Goal: Information Seeking & Learning: Learn about a topic

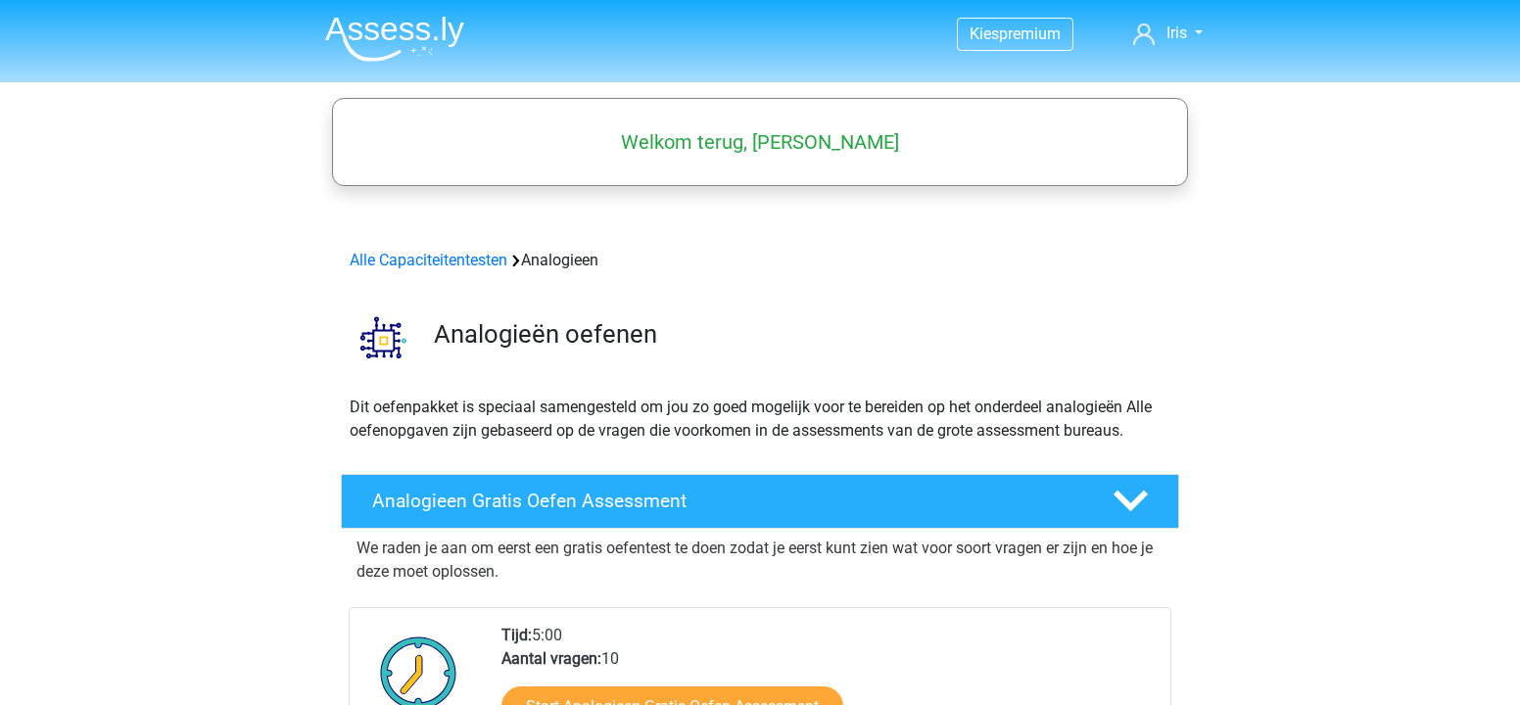
click at [1182, 48] on nav "Kies premium Iris iris.siebers29@gmail.com" at bounding box center [759, 35] width 901 height 64
click at [1176, 31] on span "Iris" at bounding box center [1176, 33] width 21 height 19
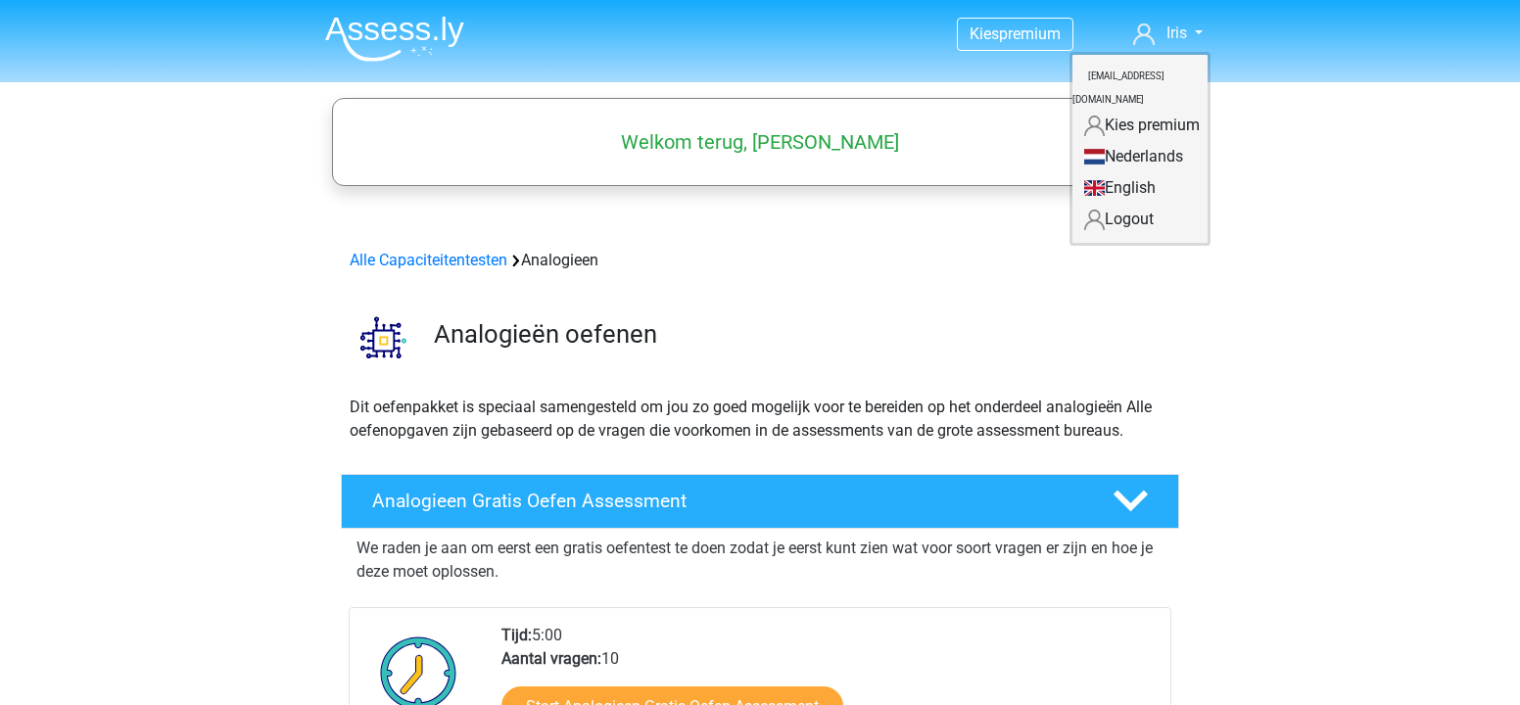
click at [929, 300] on div "Analogieën oefenen" at bounding box center [760, 333] width 930 height 91
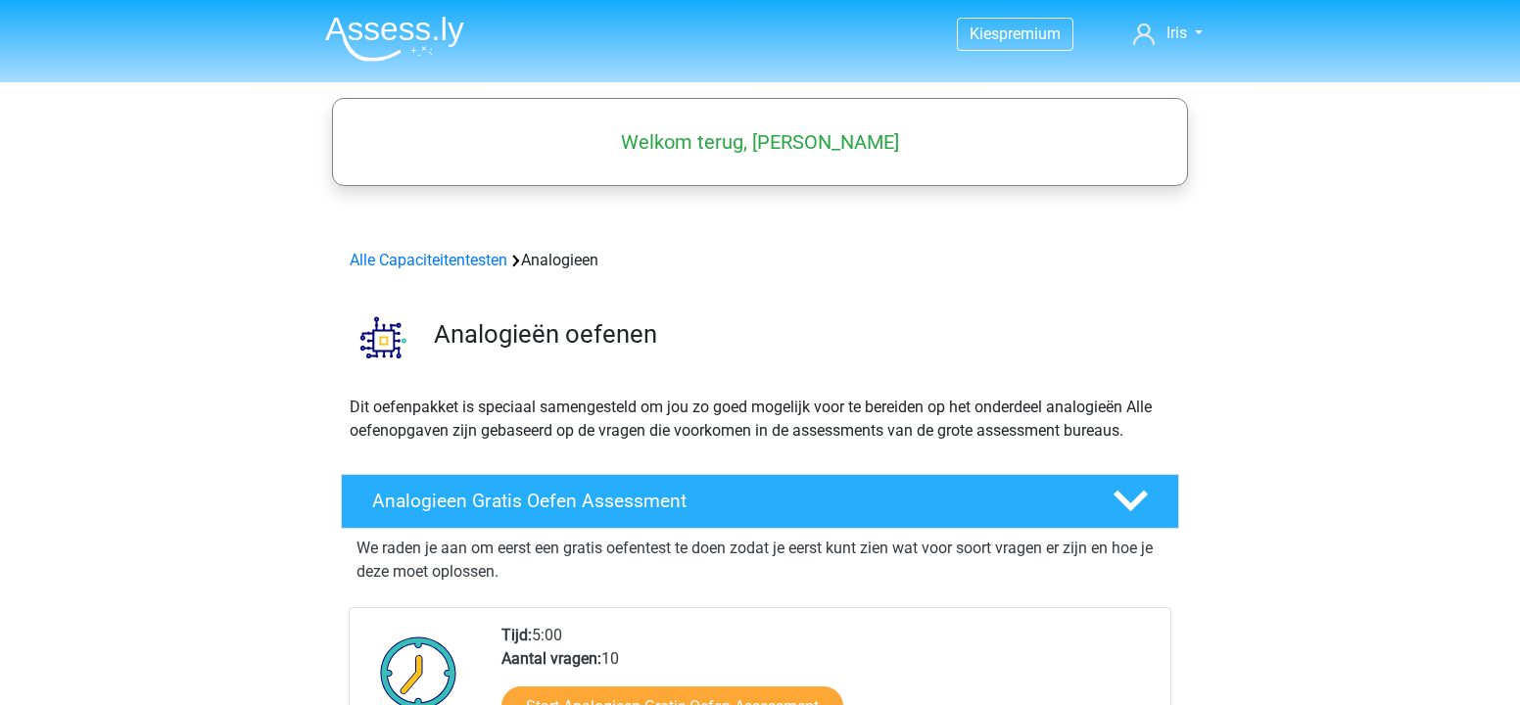
click at [681, 147] on h5 "Welkom terug, Iris" at bounding box center [760, 142] width 836 height 24
click at [416, 41] on img at bounding box center [394, 39] width 139 height 46
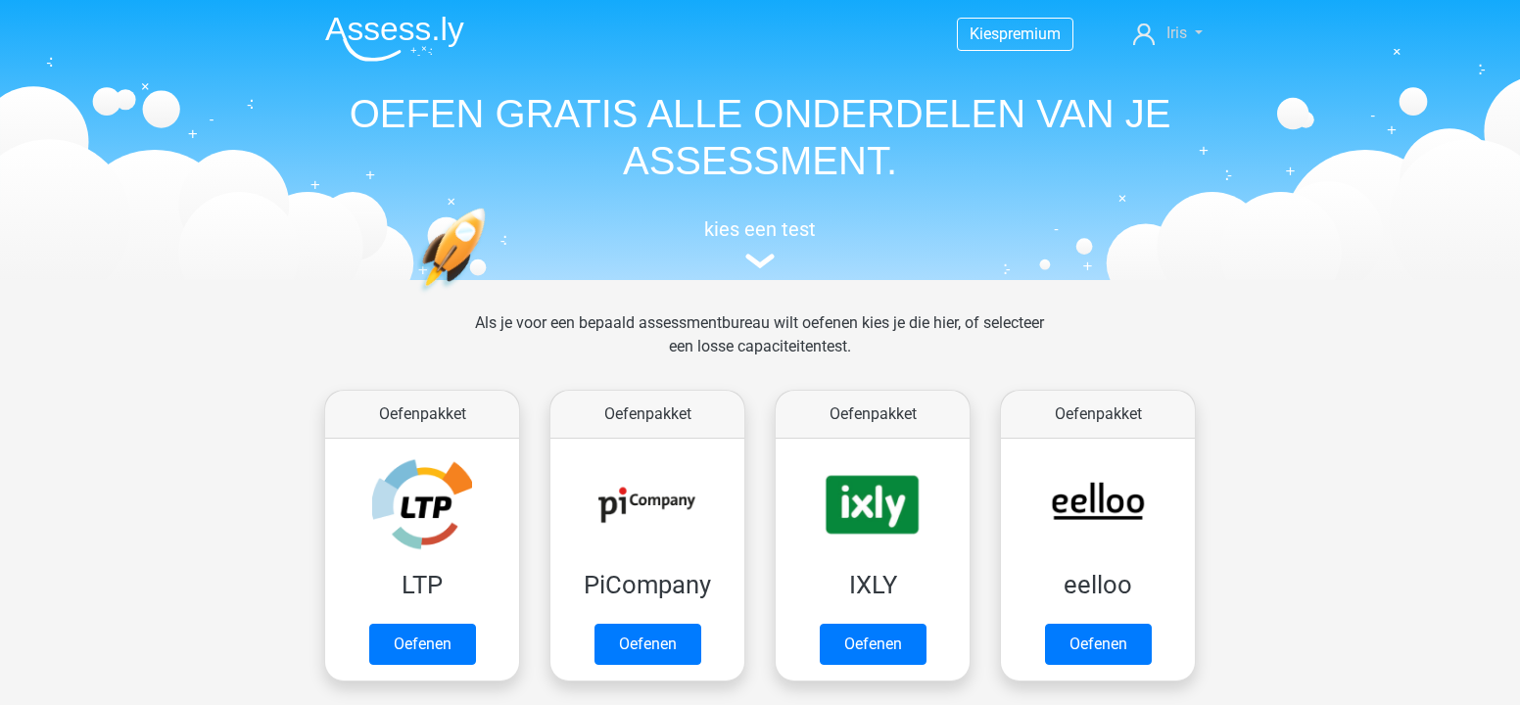
click at [1160, 34] on link "Iris" at bounding box center [1167, 34] width 85 height 24
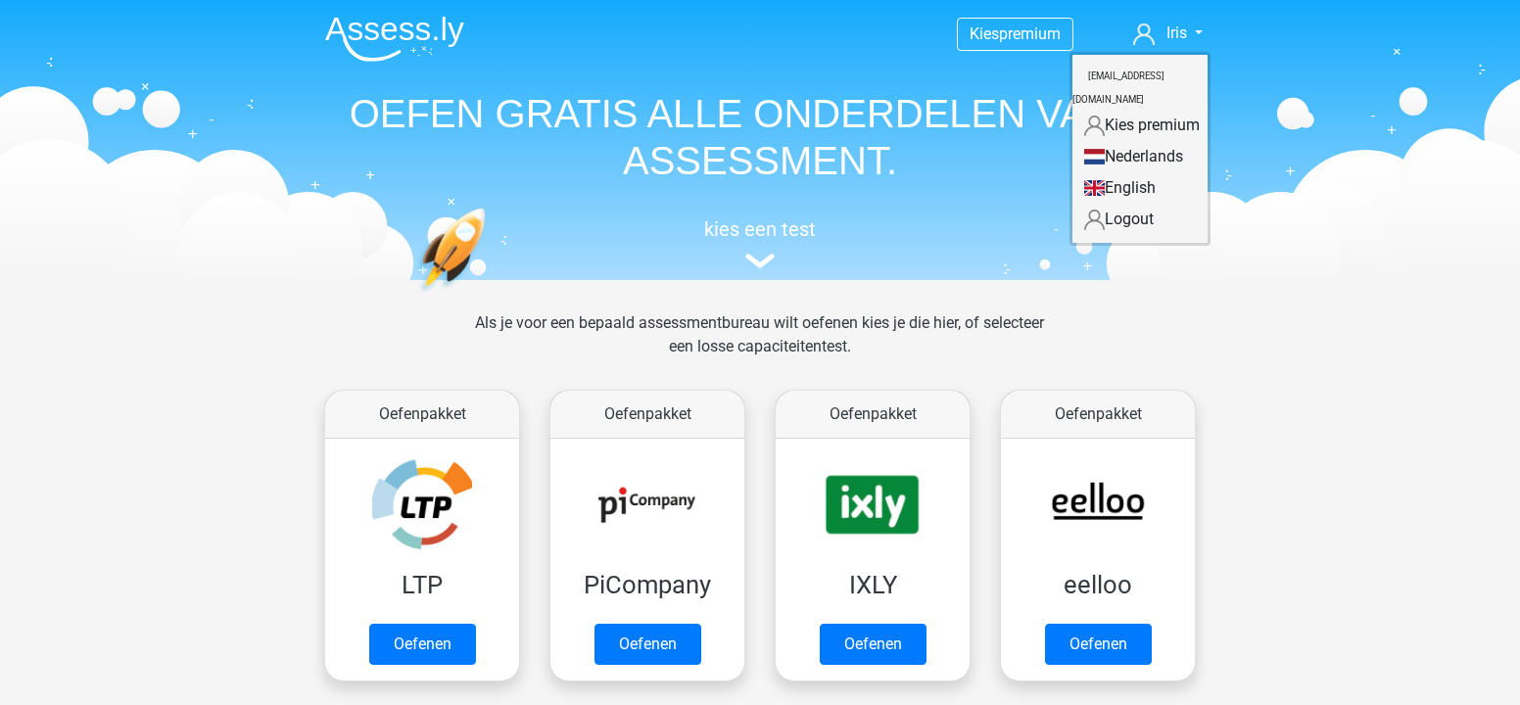
click at [967, 210] on div "kies een test" at bounding box center [759, 240] width 901 height 65
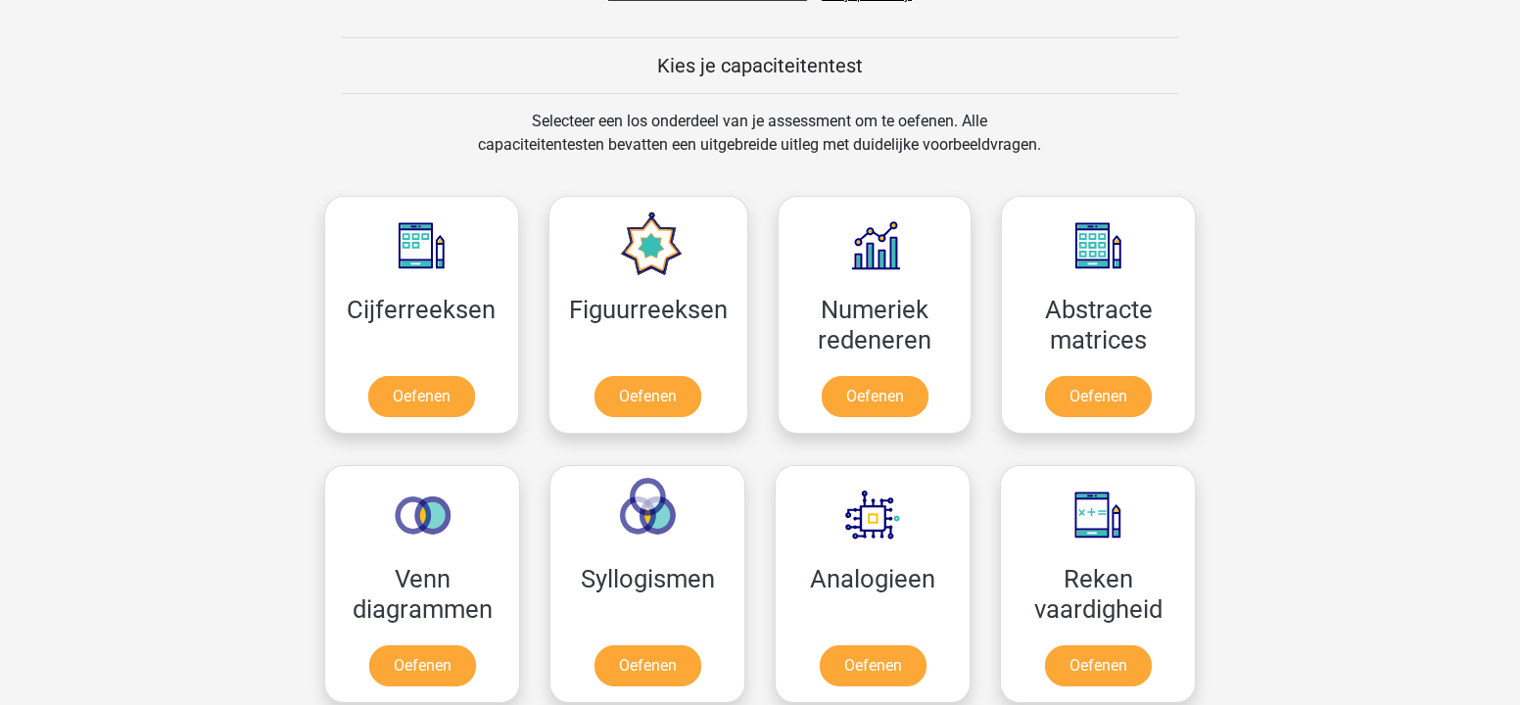
scroll to position [720, 0]
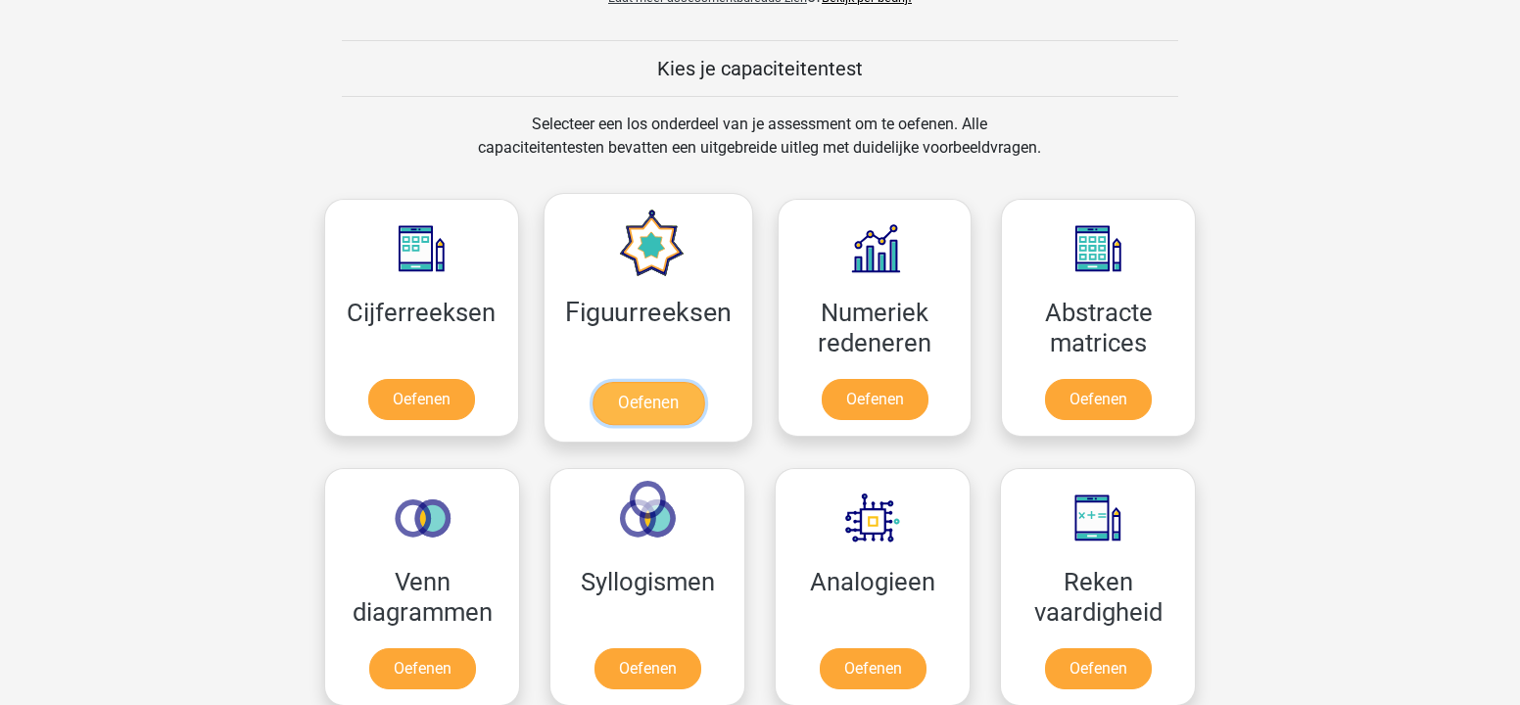
click at [672, 401] on link "Oefenen" at bounding box center [647, 403] width 112 height 43
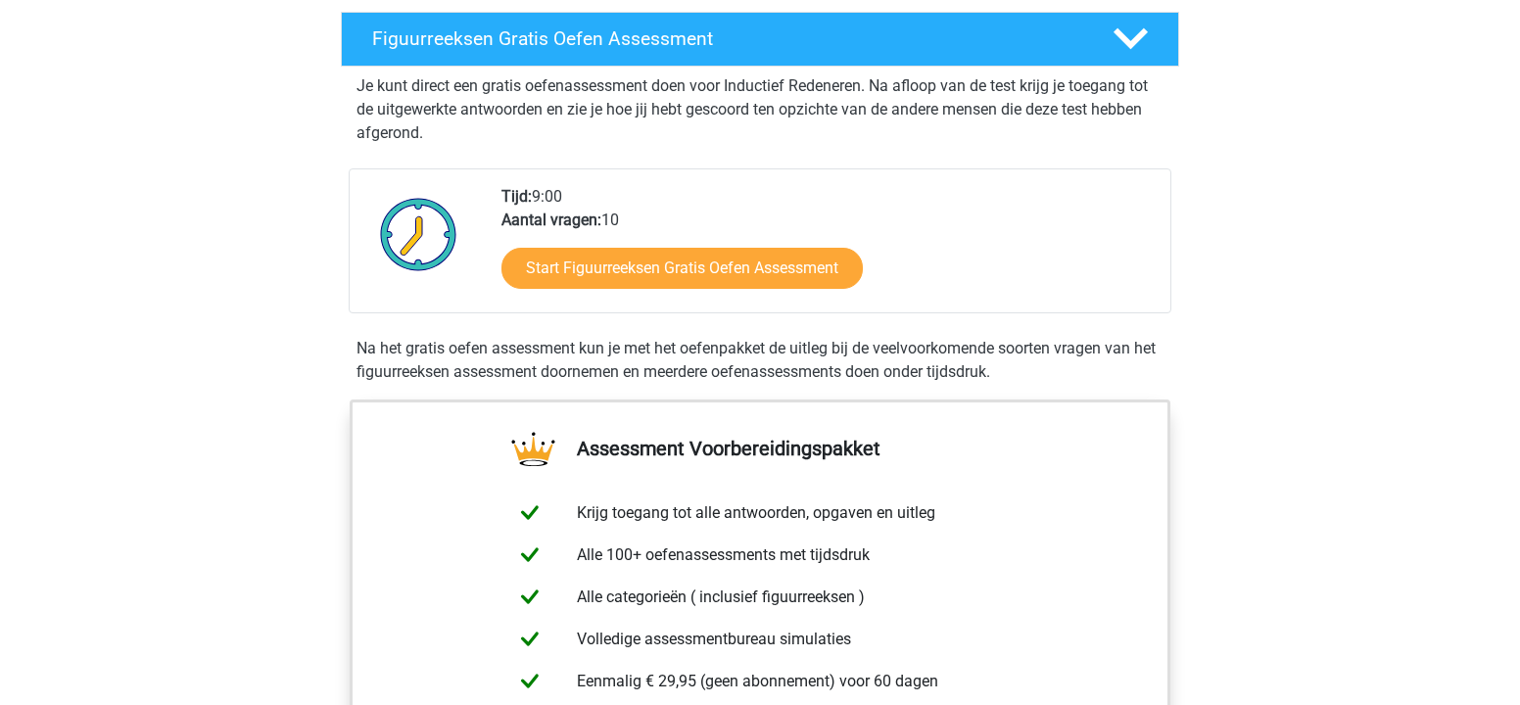
scroll to position [343, 0]
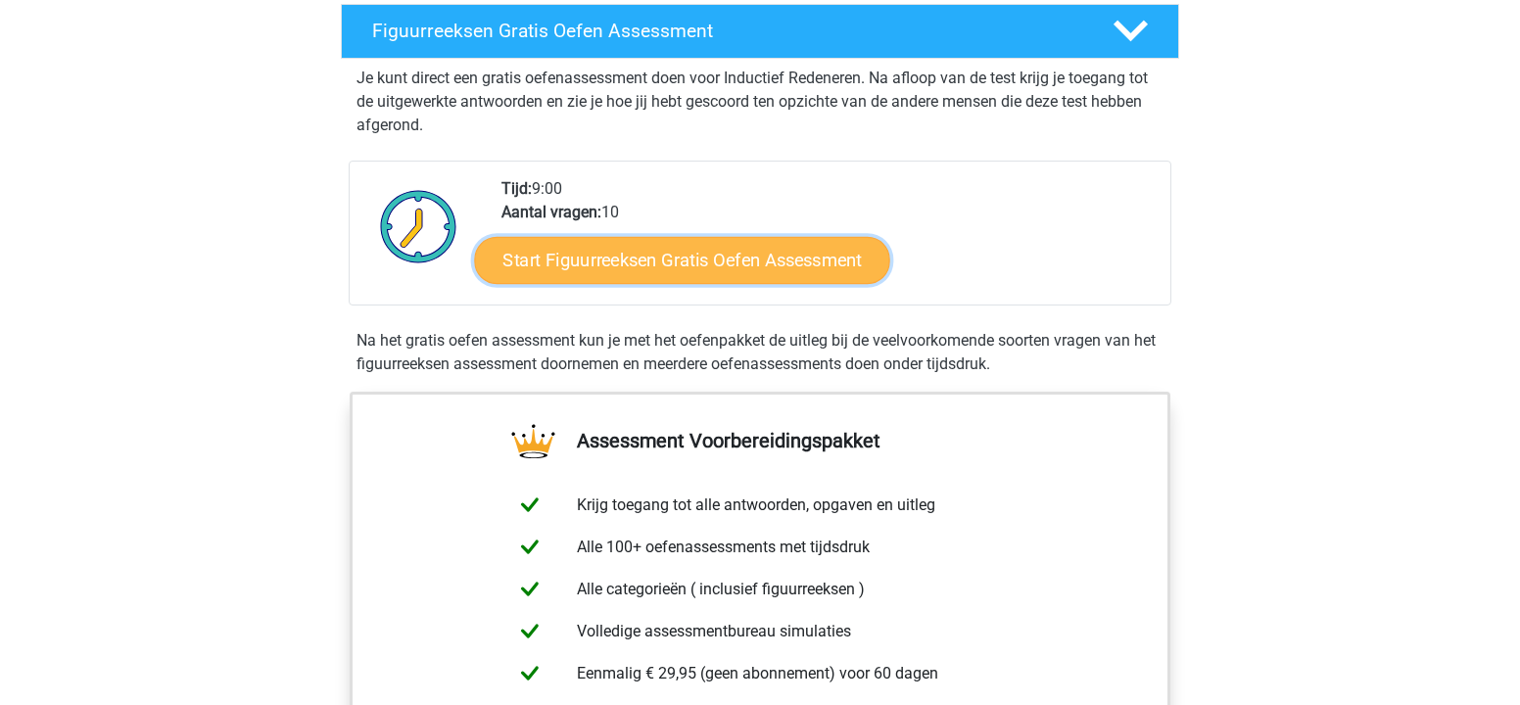
click at [680, 259] on link "Start Figuurreeksen Gratis Oefen Assessment" at bounding box center [682, 259] width 415 height 47
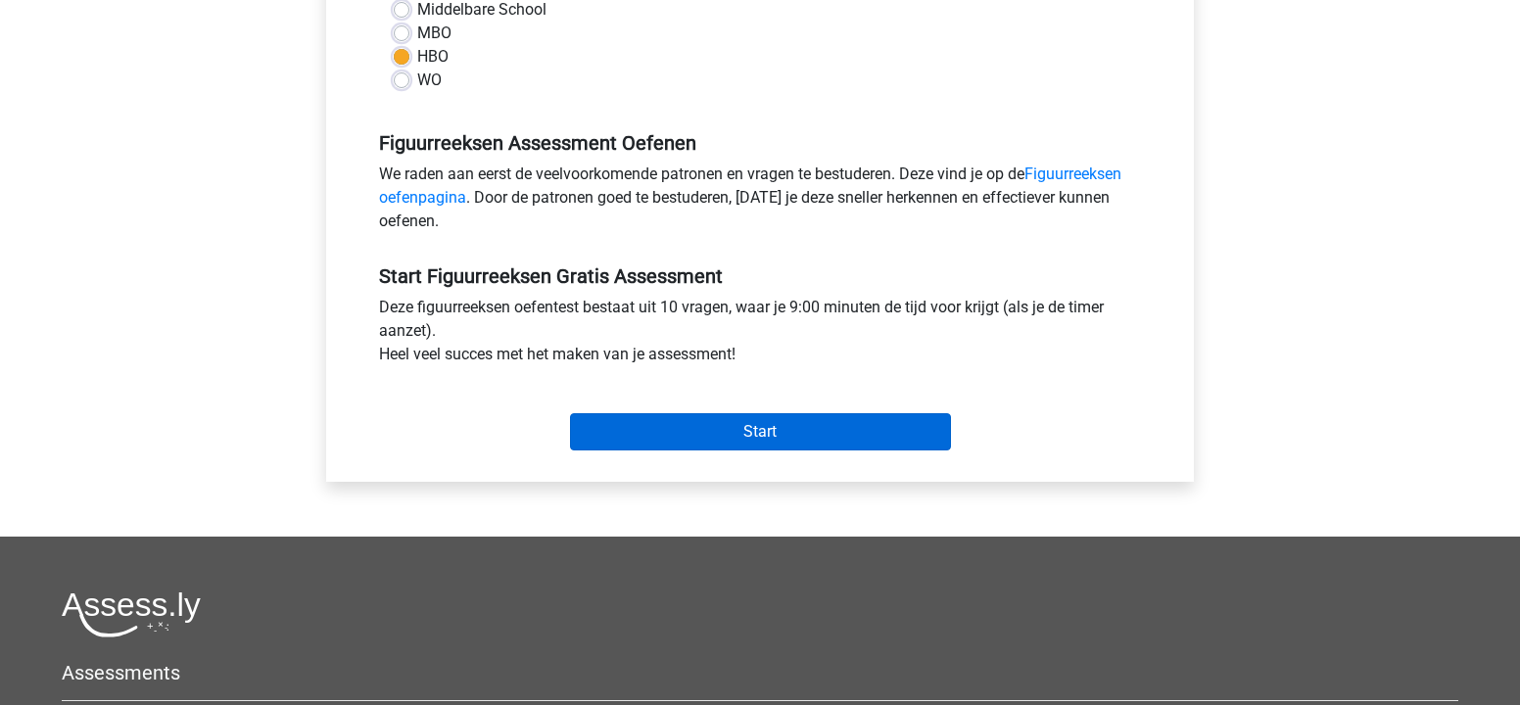
scroll to position [514, 0]
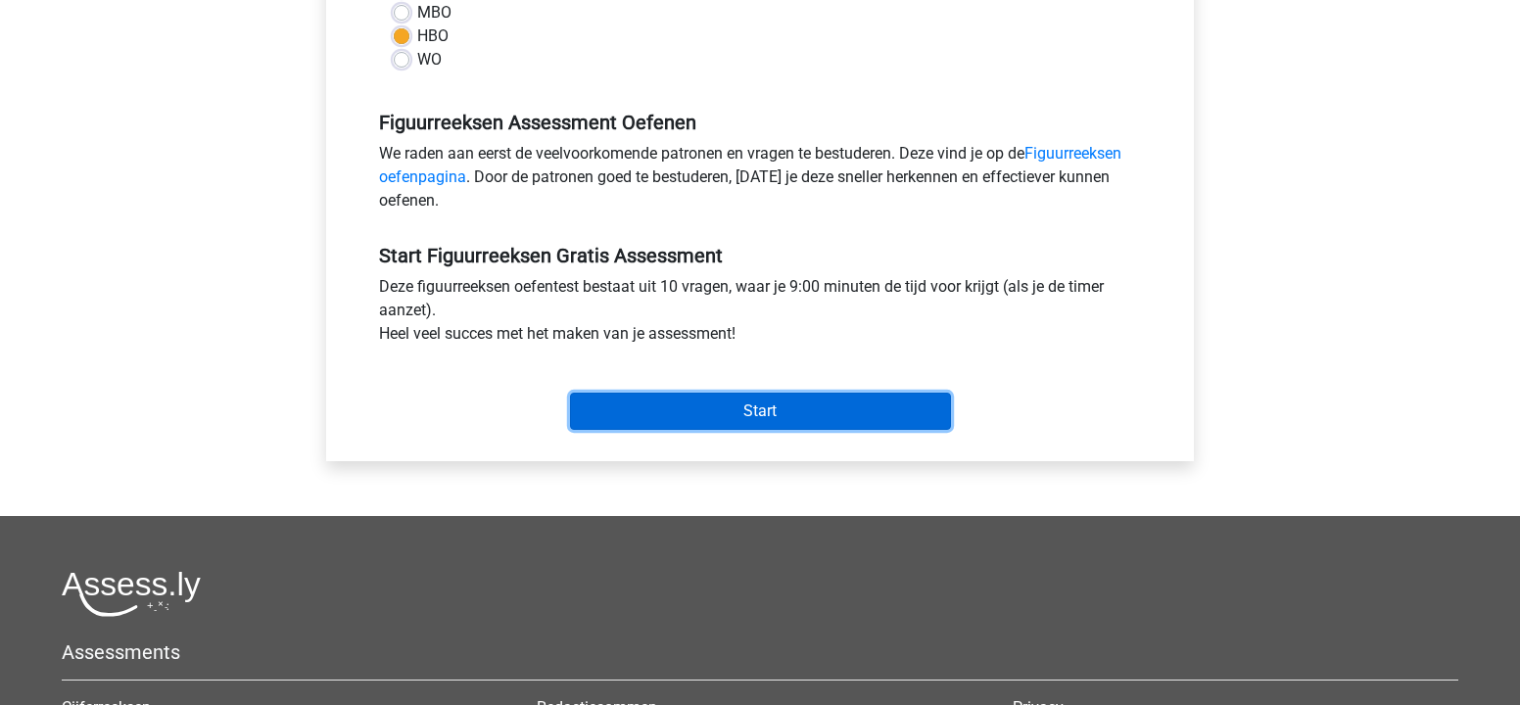
click at [697, 418] on input "Start" at bounding box center [760, 411] width 381 height 37
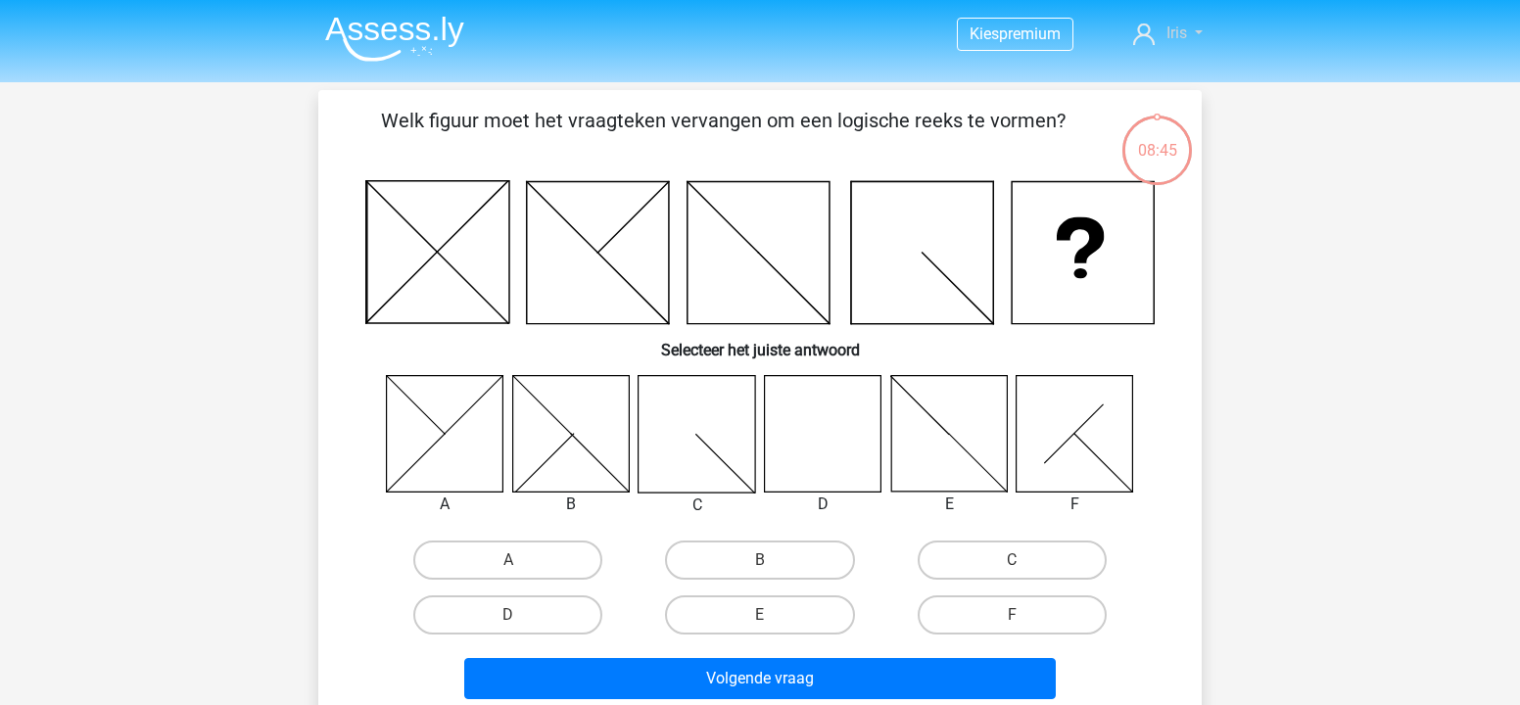
click at [1173, 25] on span "Iris" at bounding box center [1176, 33] width 21 height 19
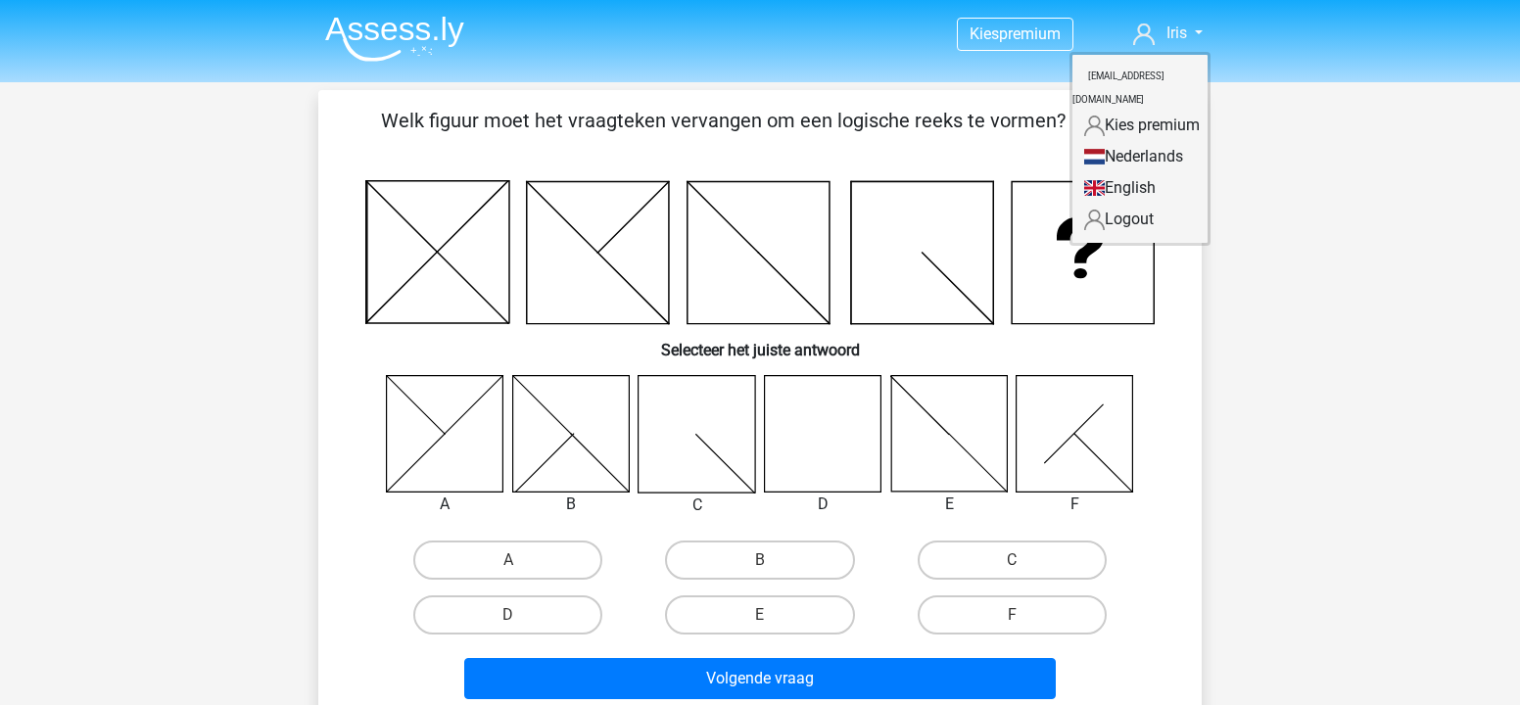
click at [409, 62] on nav "Kies premium Iris iris.siebers29@gmail.com" at bounding box center [759, 35] width 901 height 64
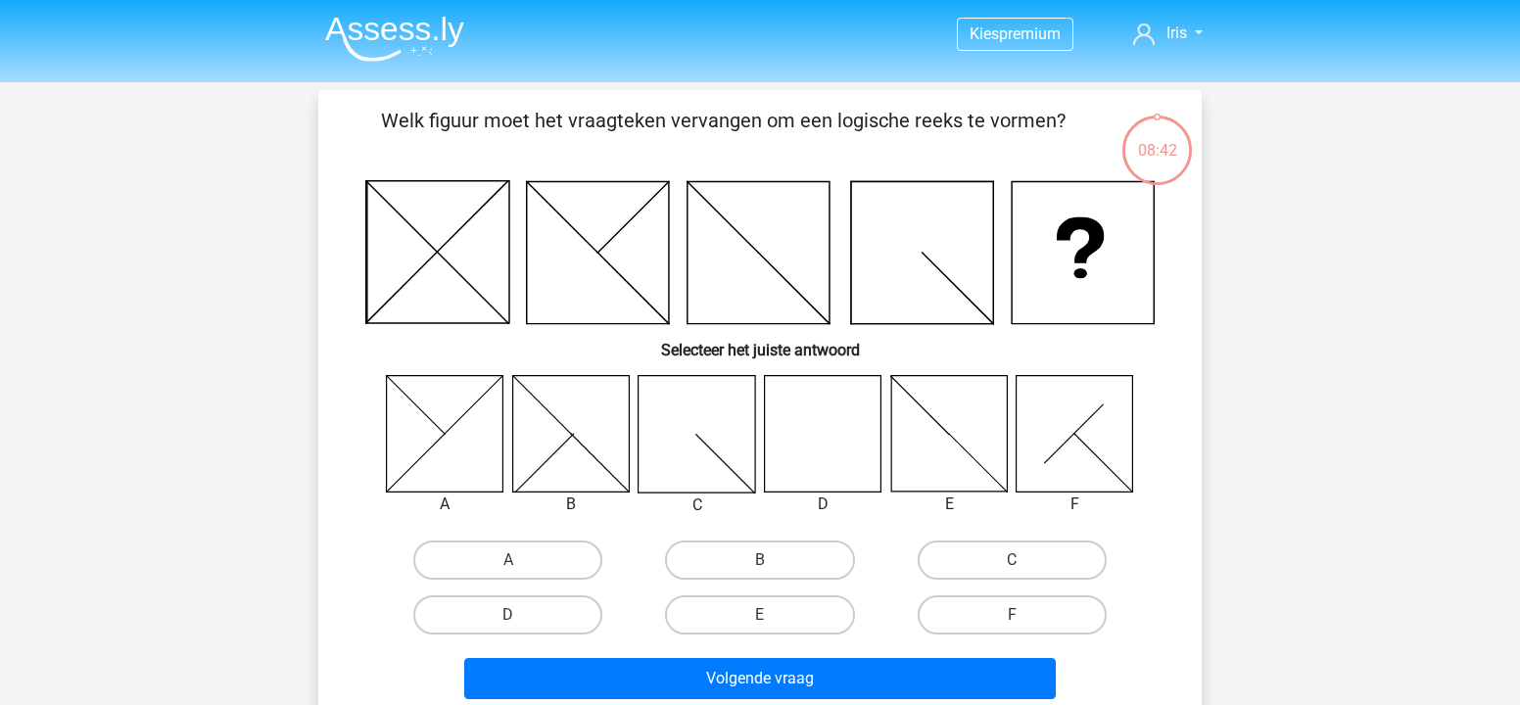
click at [398, 32] on img at bounding box center [394, 39] width 139 height 46
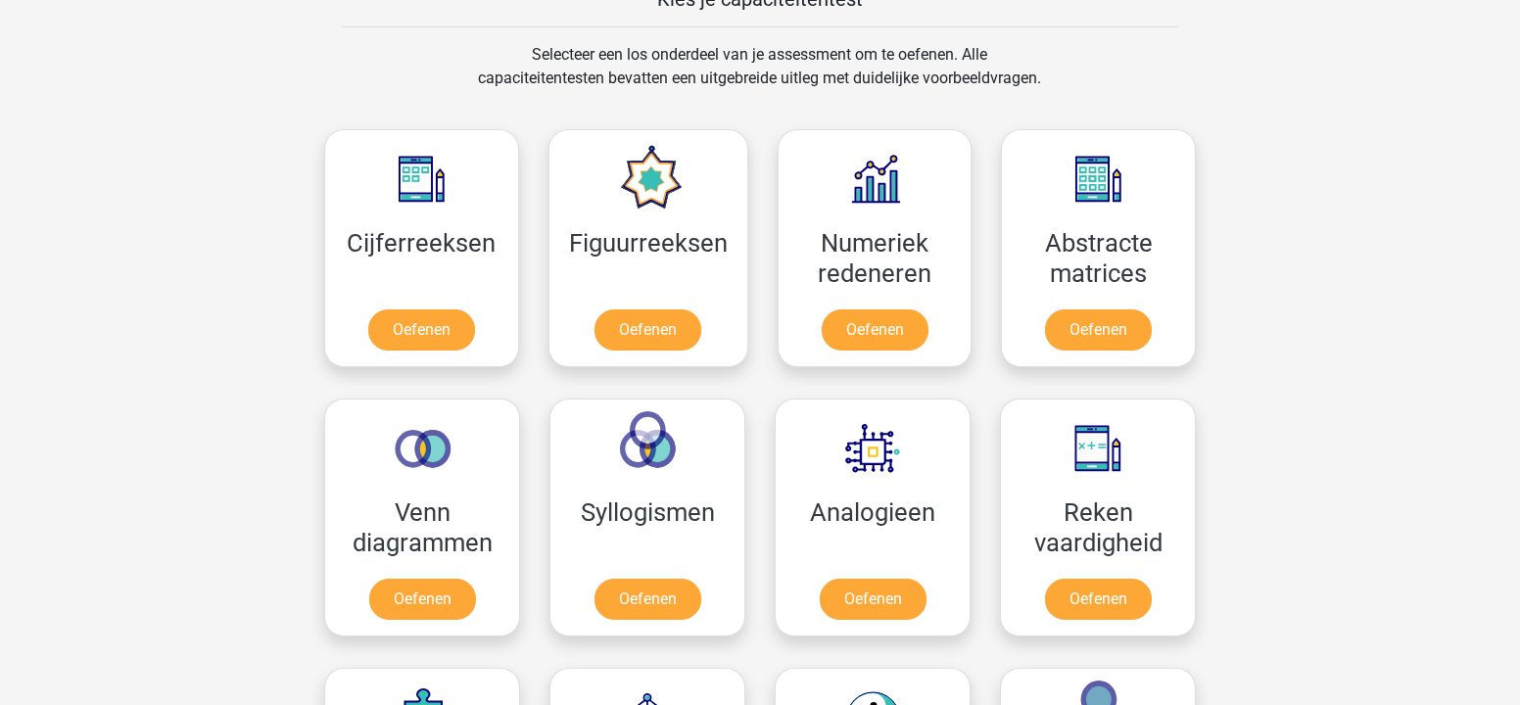
scroll to position [838, 0]
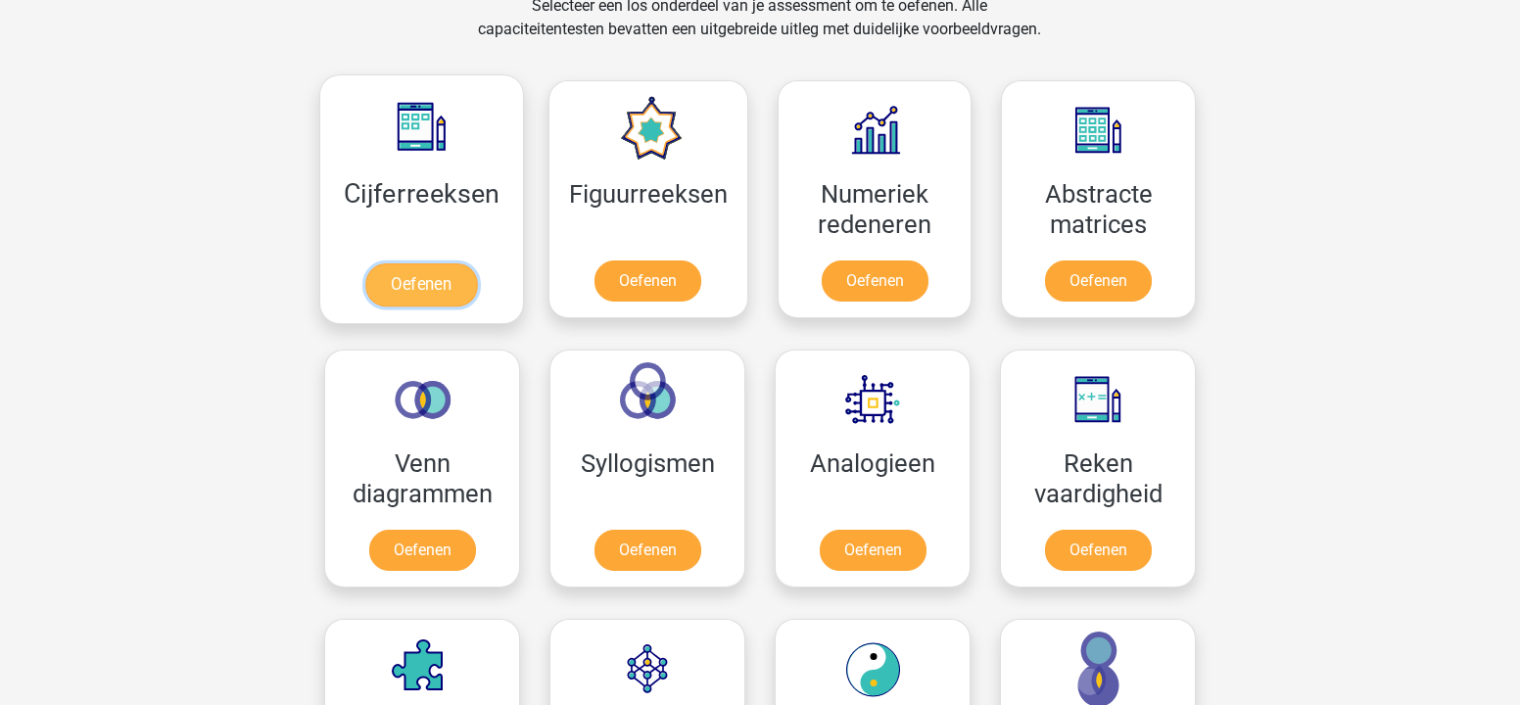
click at [456, 275] on link "Oefenen" at bounding box center [421, 284] width 112 height 43
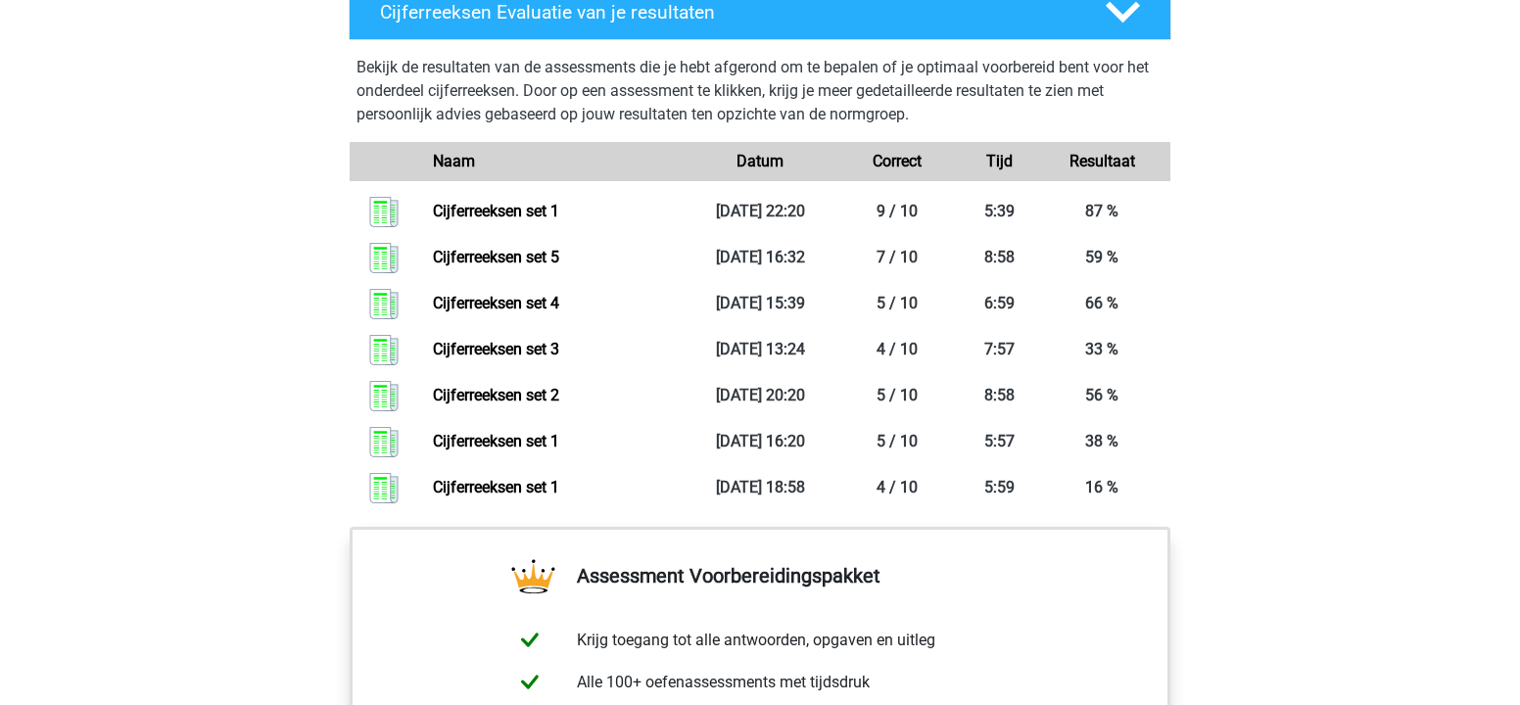
scroll to position [1404, 0]
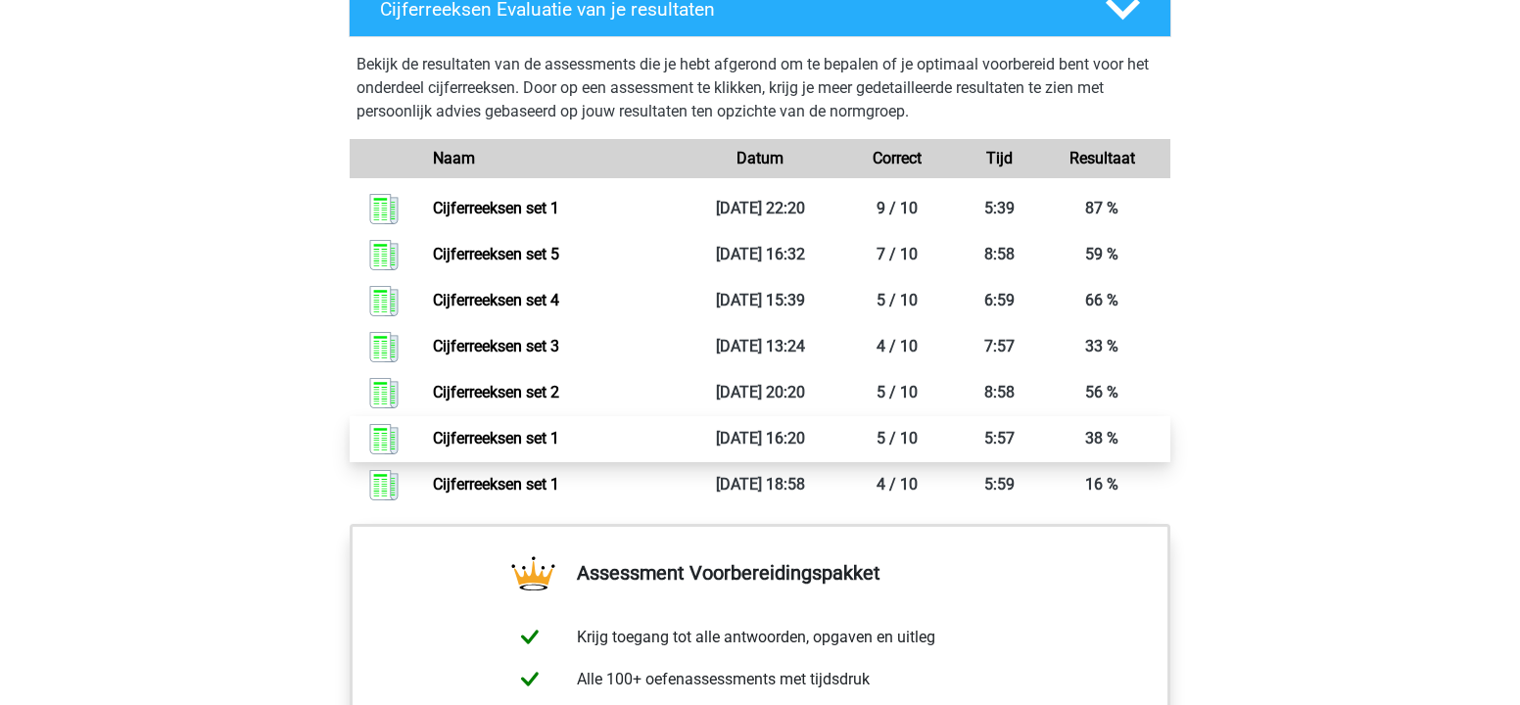
click at [559, 448] on link "Cijferreeksen set 1" at bounding box center [496, 438] width 126 height 19
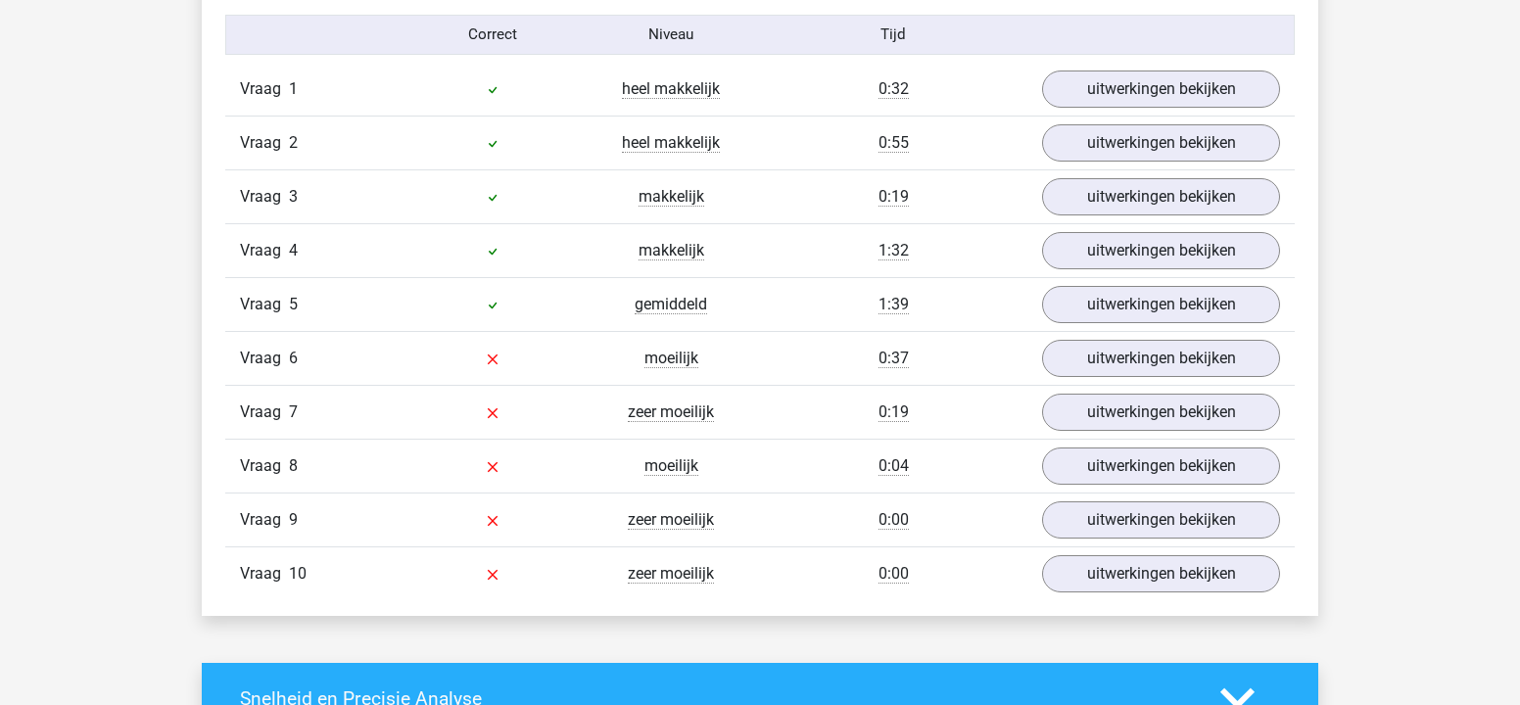
scroll to position [1633, 0]
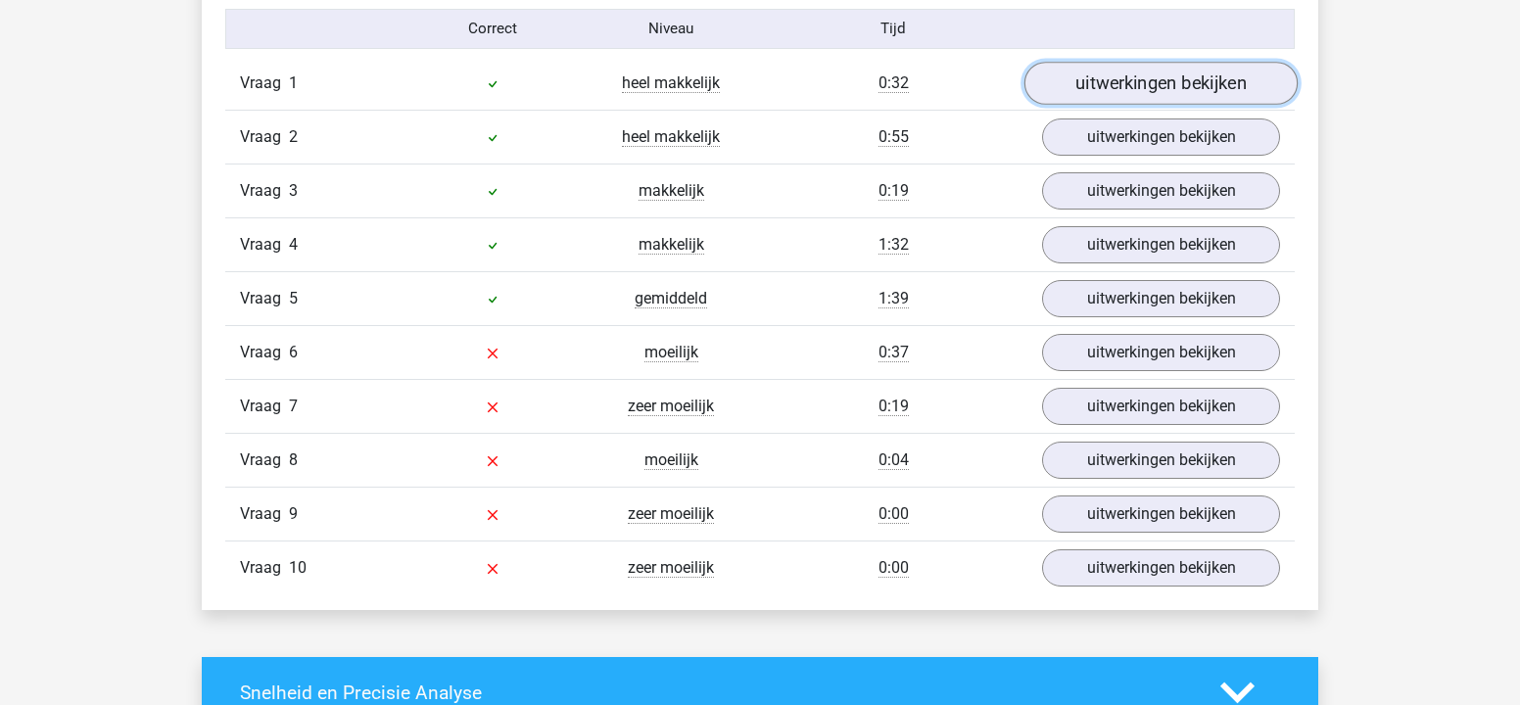
click at [1121, 98] on link "uitwerkingen bekijken" at bounding box center [1160, 83] width 273 height 43
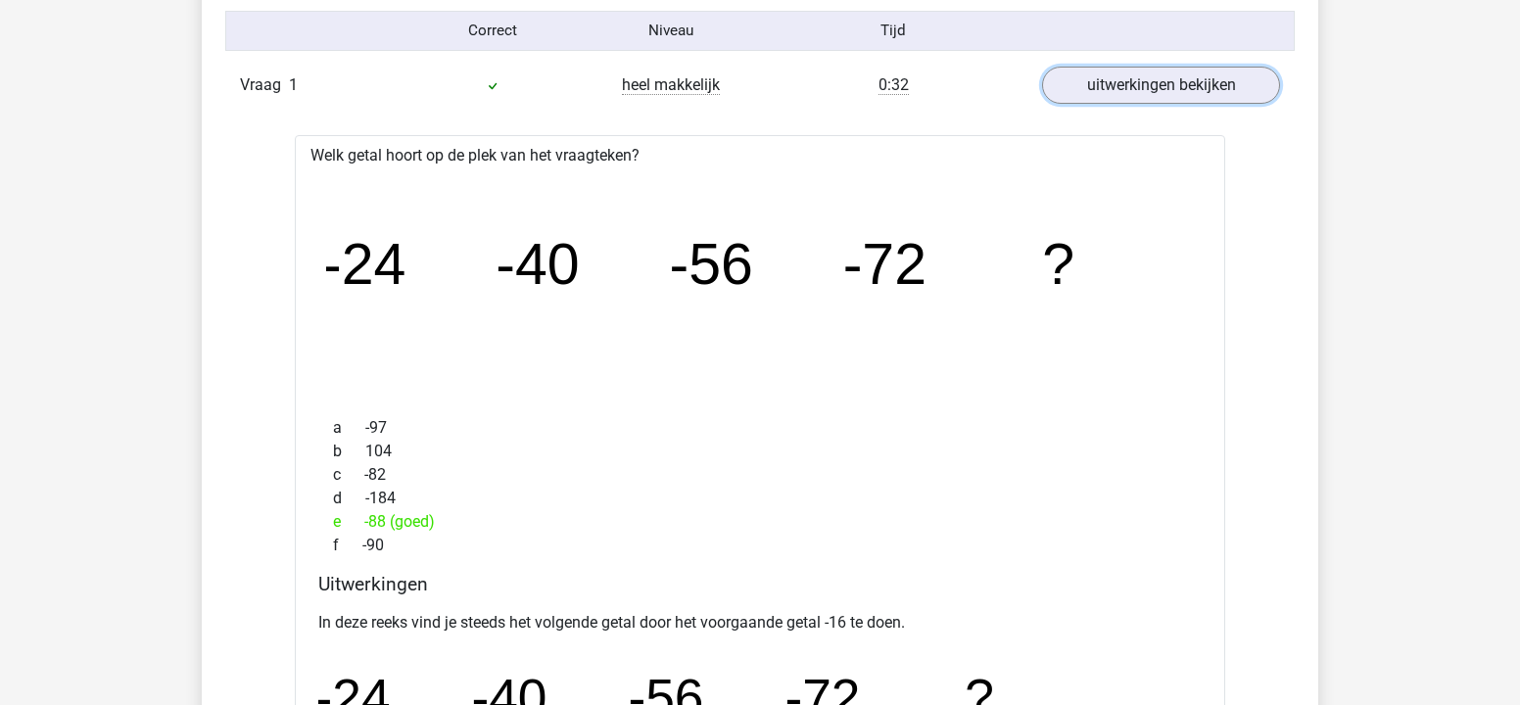
scroll to position [1413, 0]
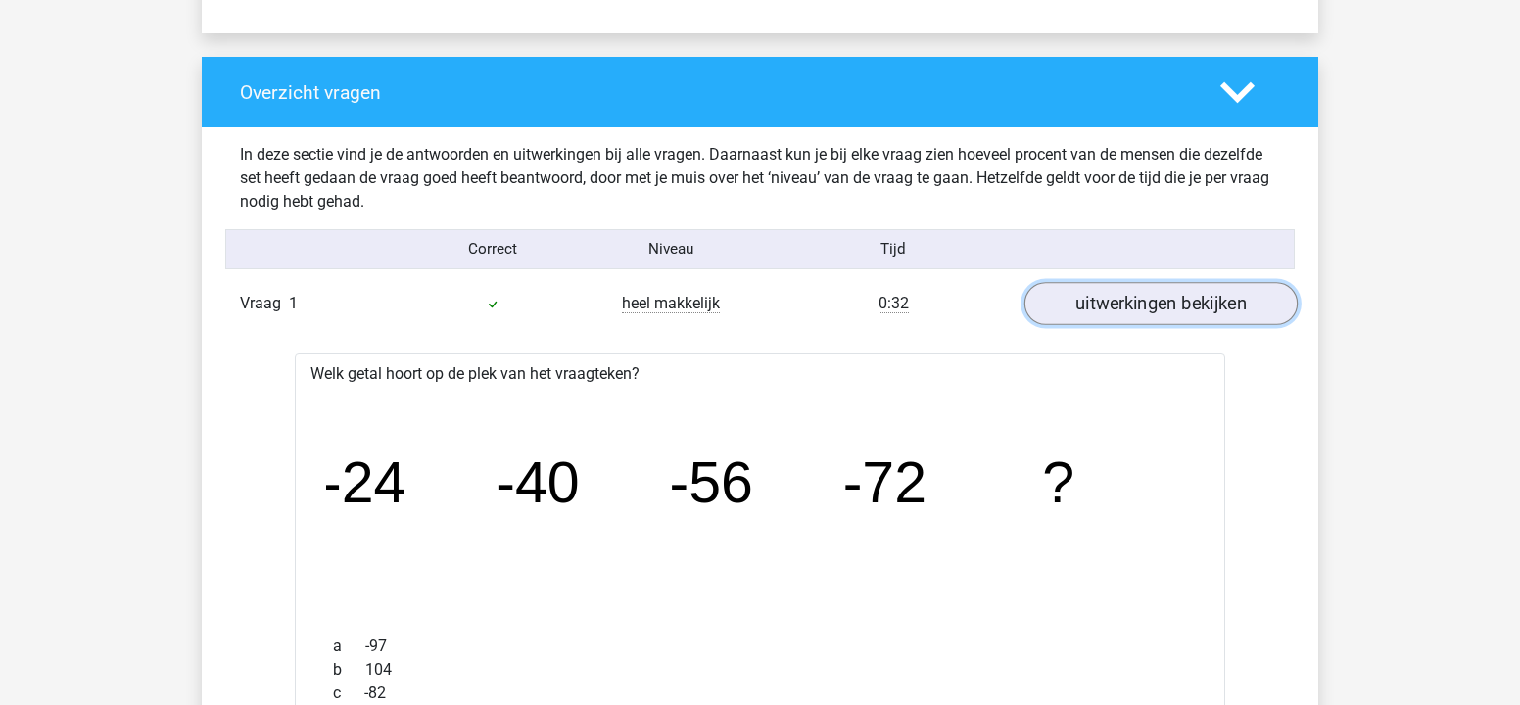
click at [1087, 313] on link "uitwerkingen bekijken" at bounding box center [1160, 303] width 273 height 43
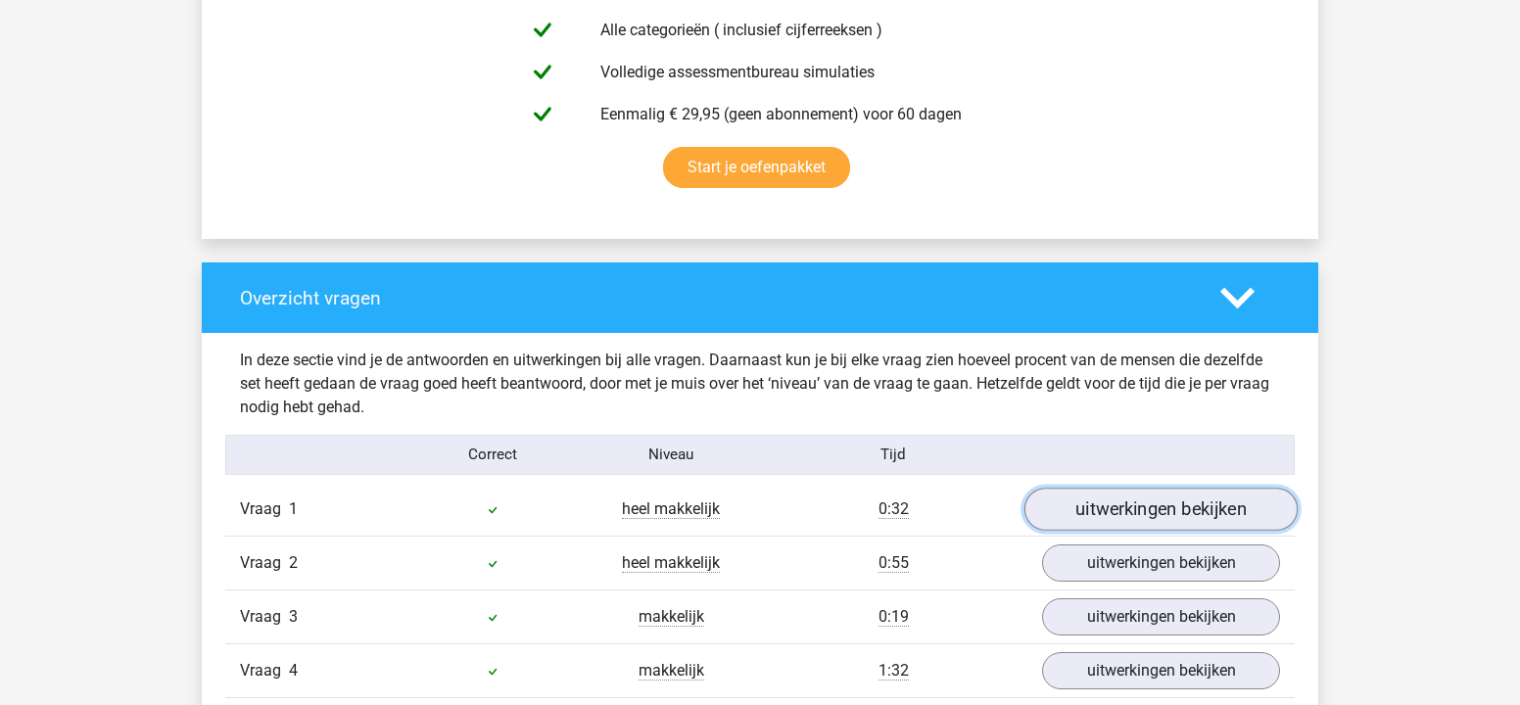
scroll to position [1247, 0]
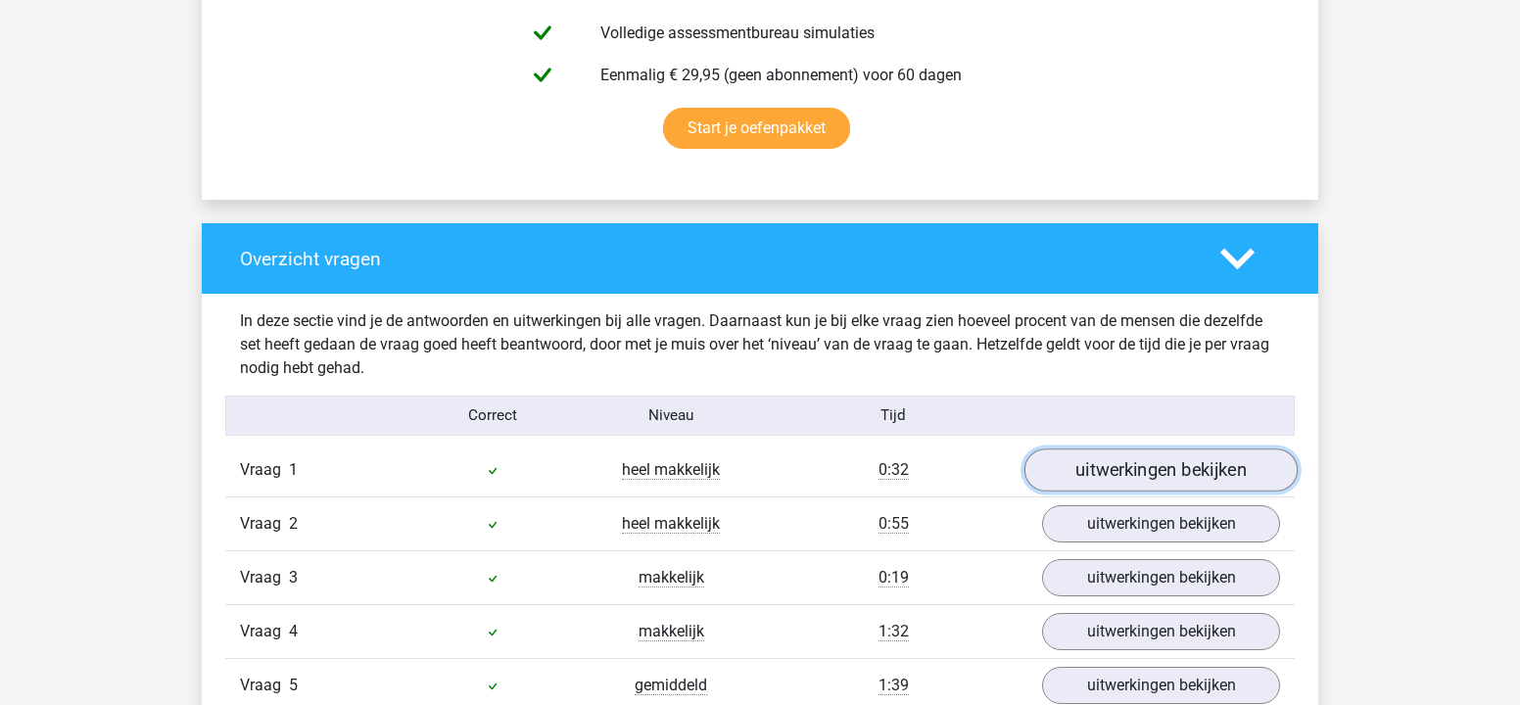
click at [1103, 463] on link "uitwerkingen bekijken" at bounding box center [1160, 469] width 273 height 43
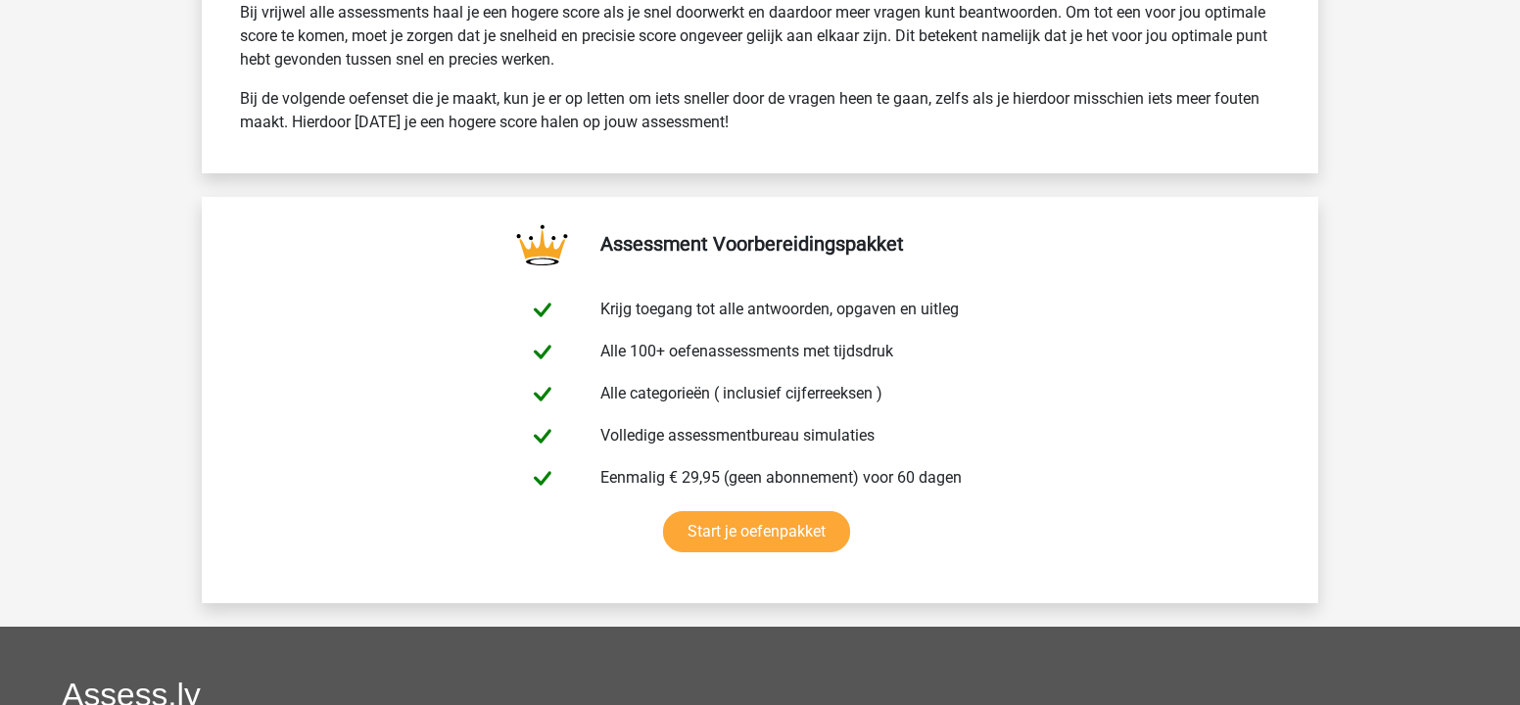
scroll to position [4174, 0]
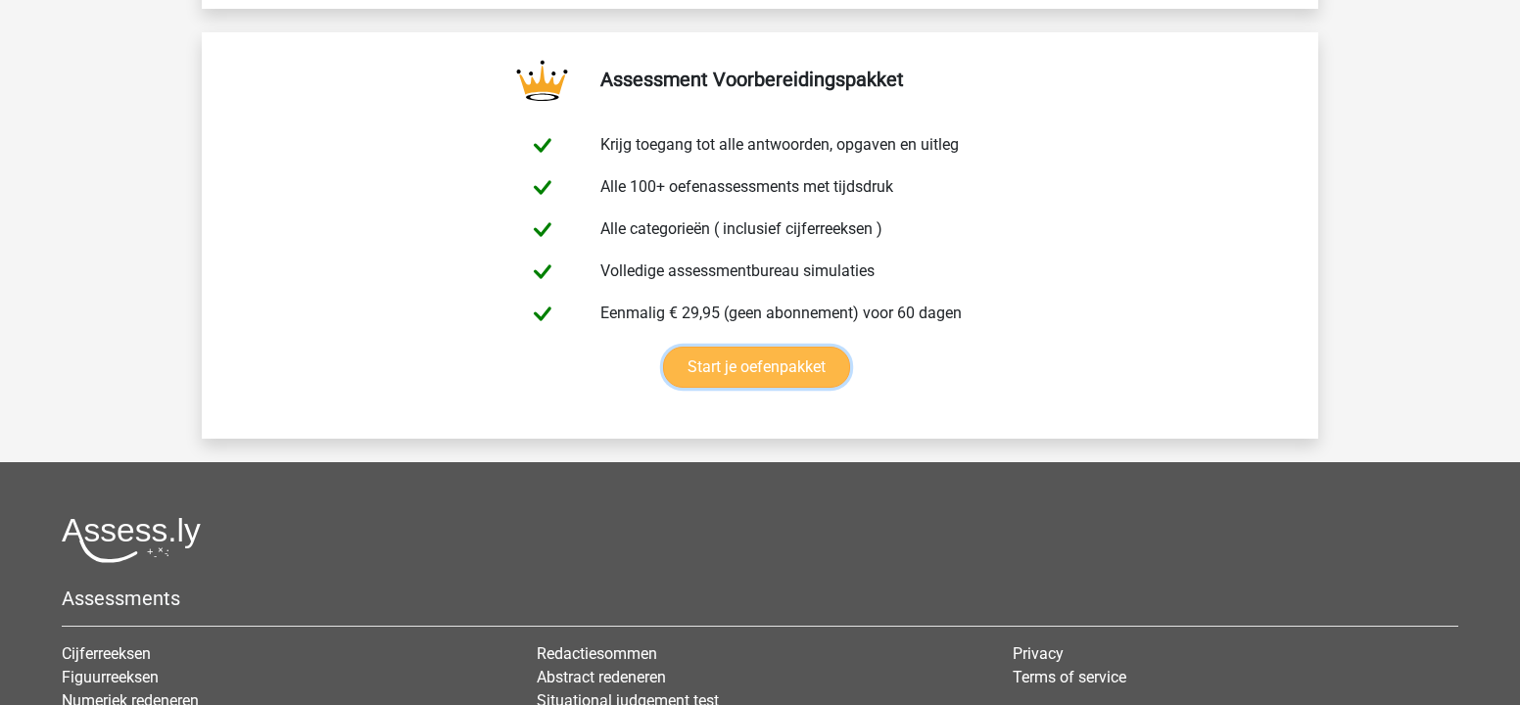
click at [796, 362] on link "Start je oefenpakket" at bounding box center [756, 367] width 187 height 41
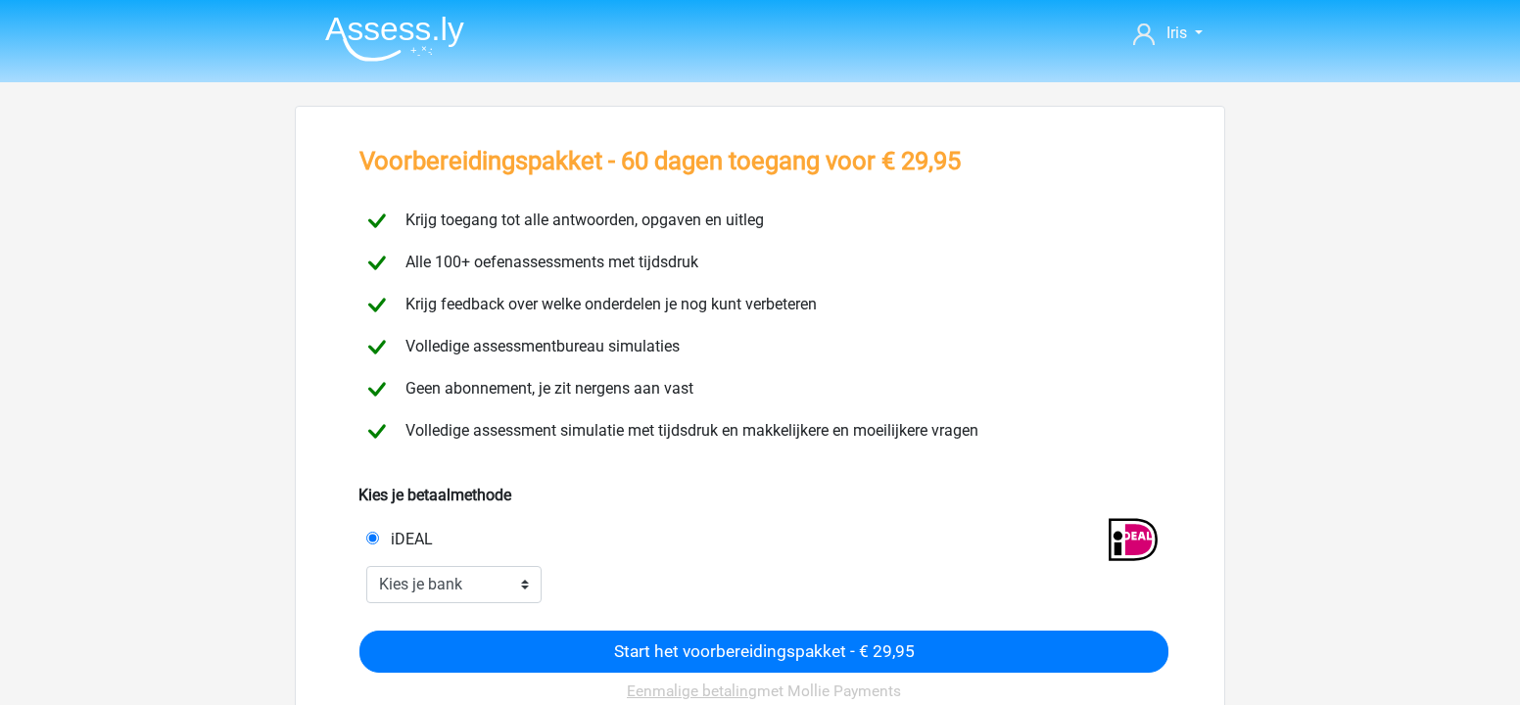
click at [423, 25] on img at bounding box center [394, 39] width 139 height 46
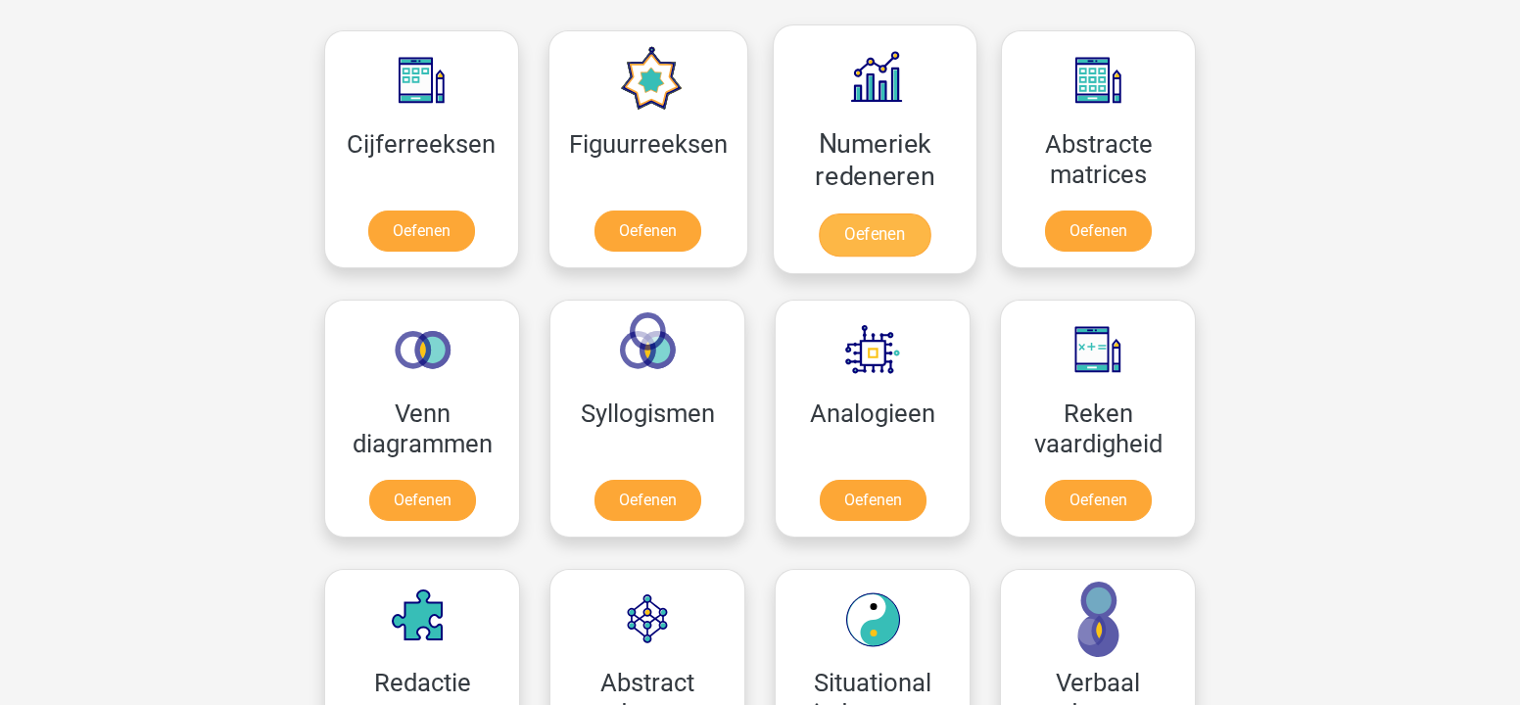
scroll to position [890, 0]
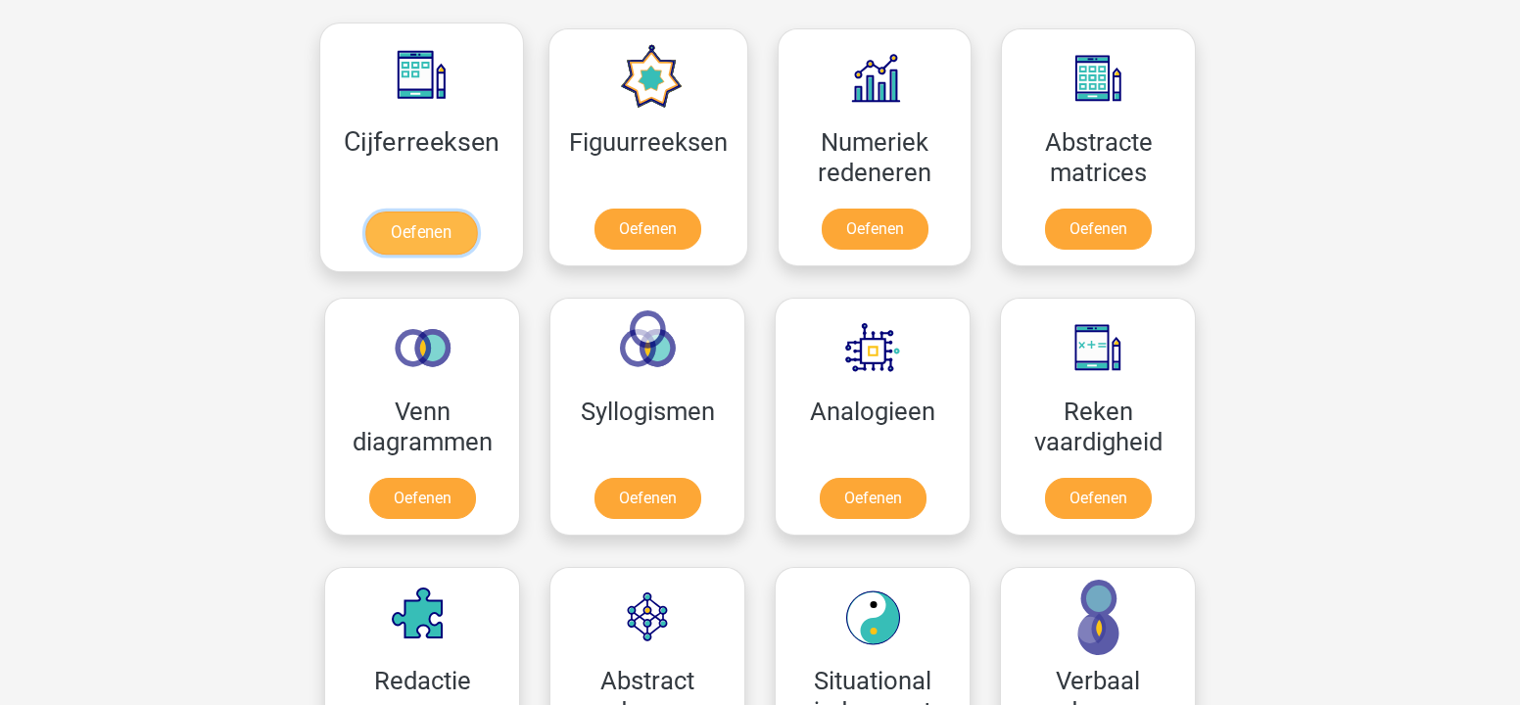
click at [436, 240] on link "Oefenen" at bounding box center [421, 233] width 112 height 43
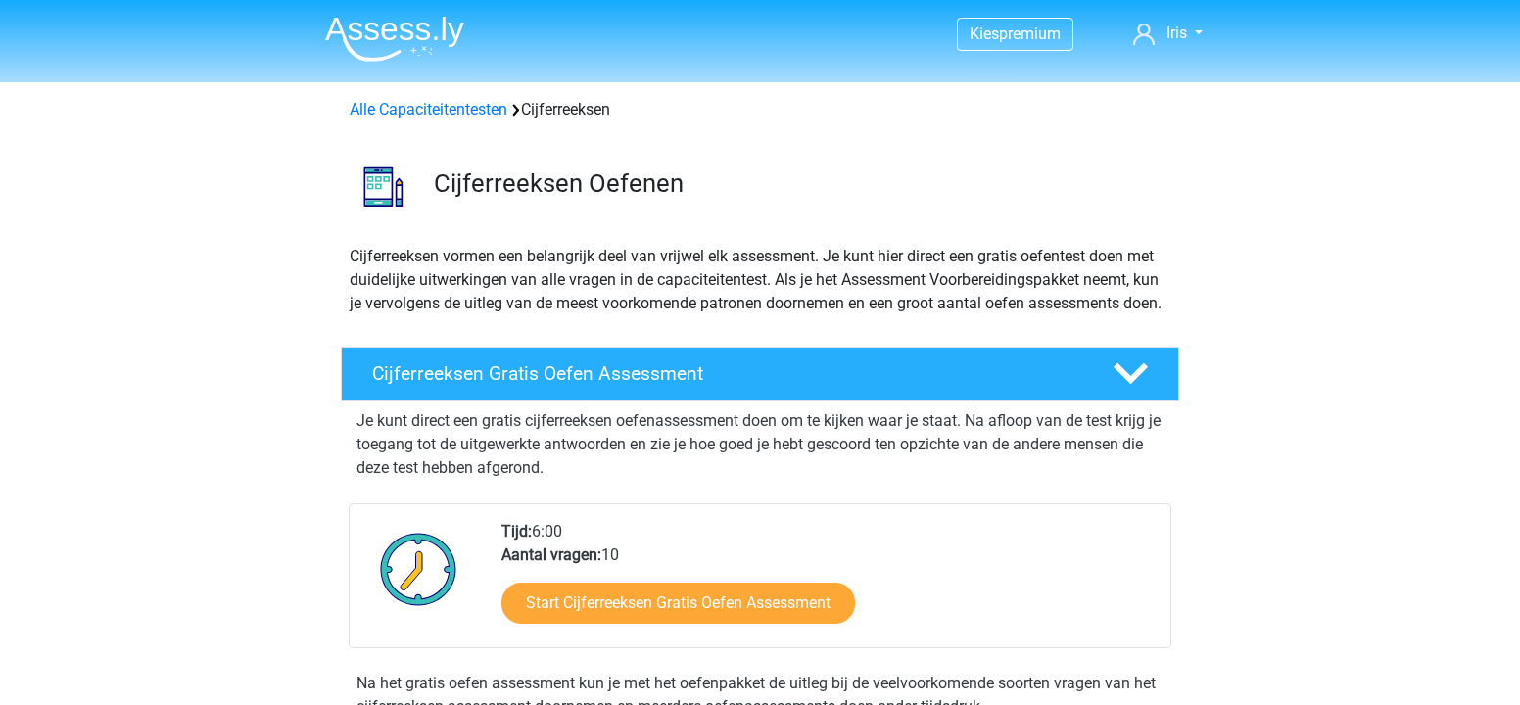
click at [437, 54] on img at bounding box center [394, 39] width 139 height 46
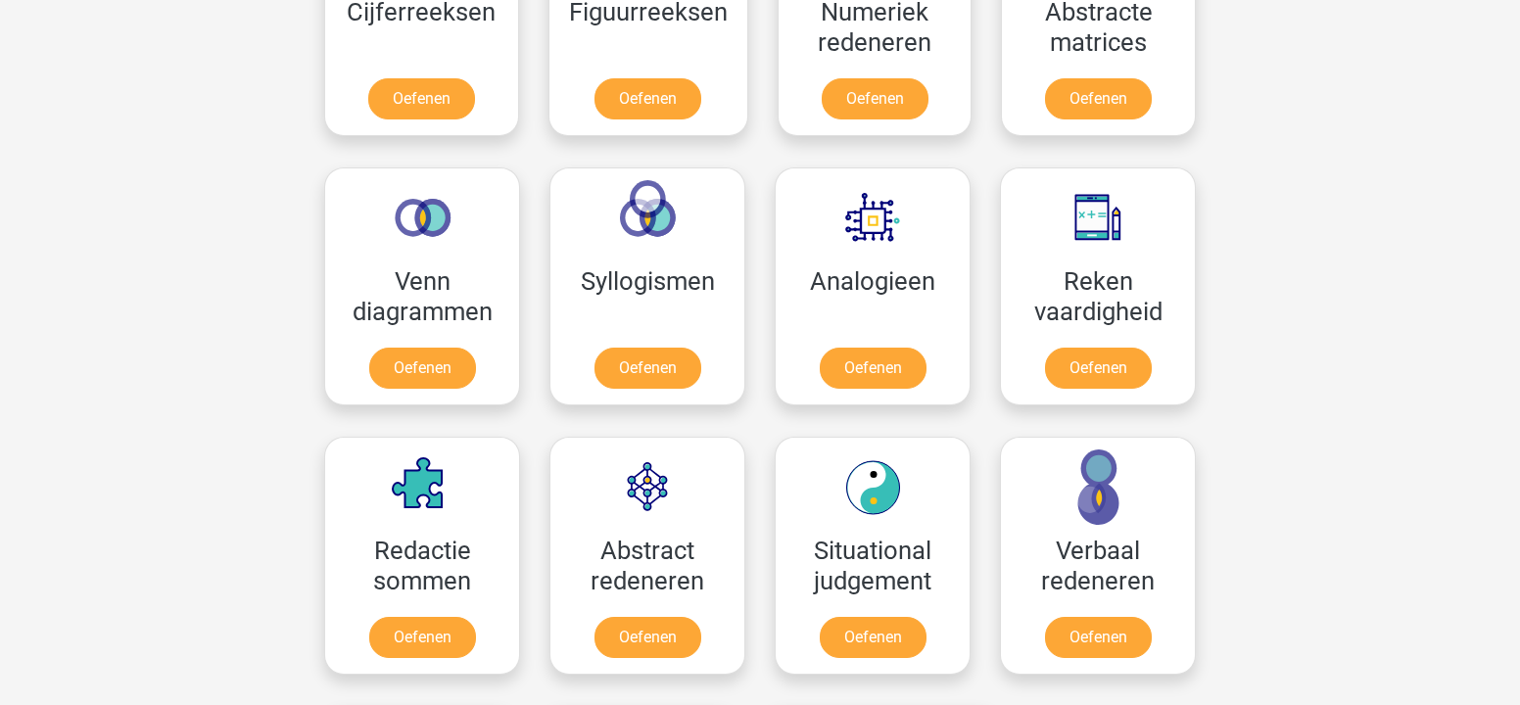
scroll to position [1011, 0]
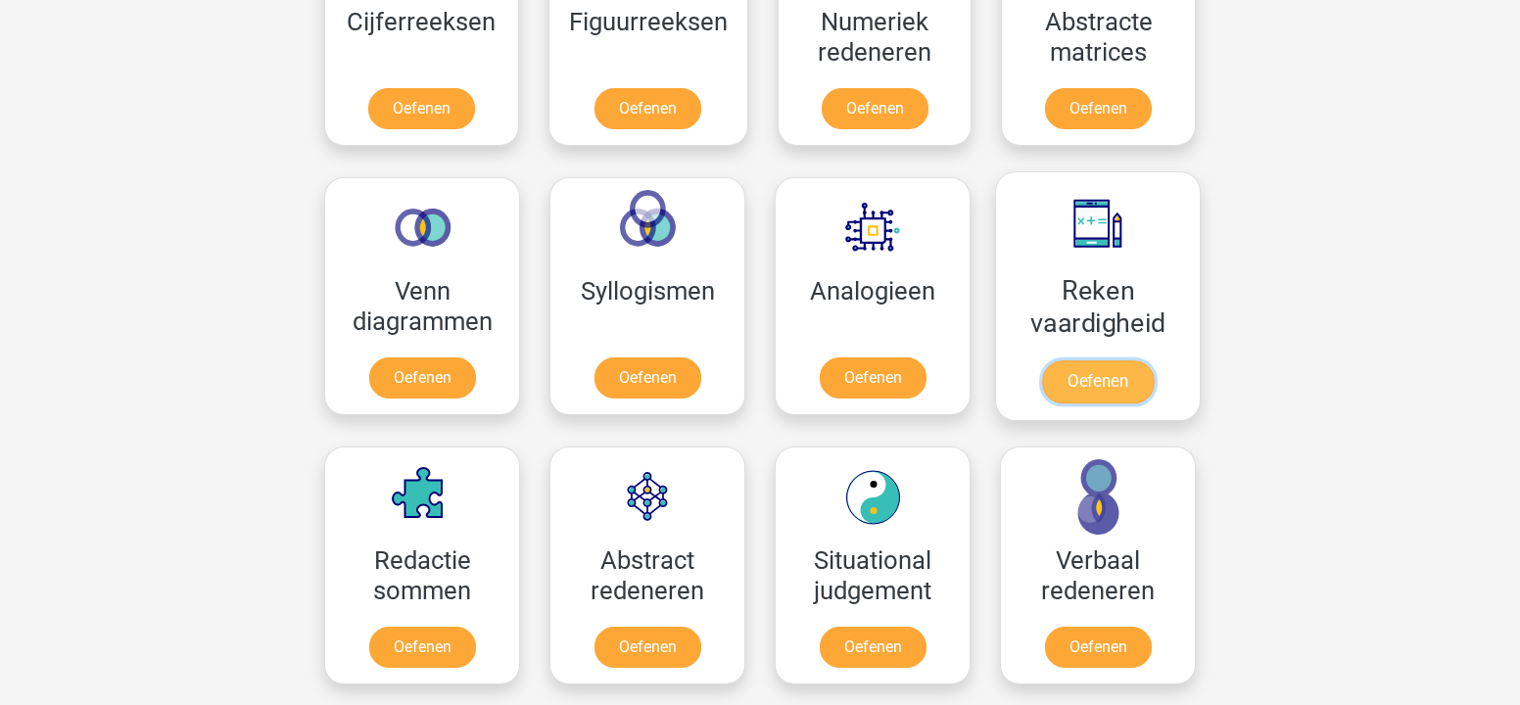
click at [1115, 370] on link "Oefenen" at bounding box center [1098, 381] width 112 height 43
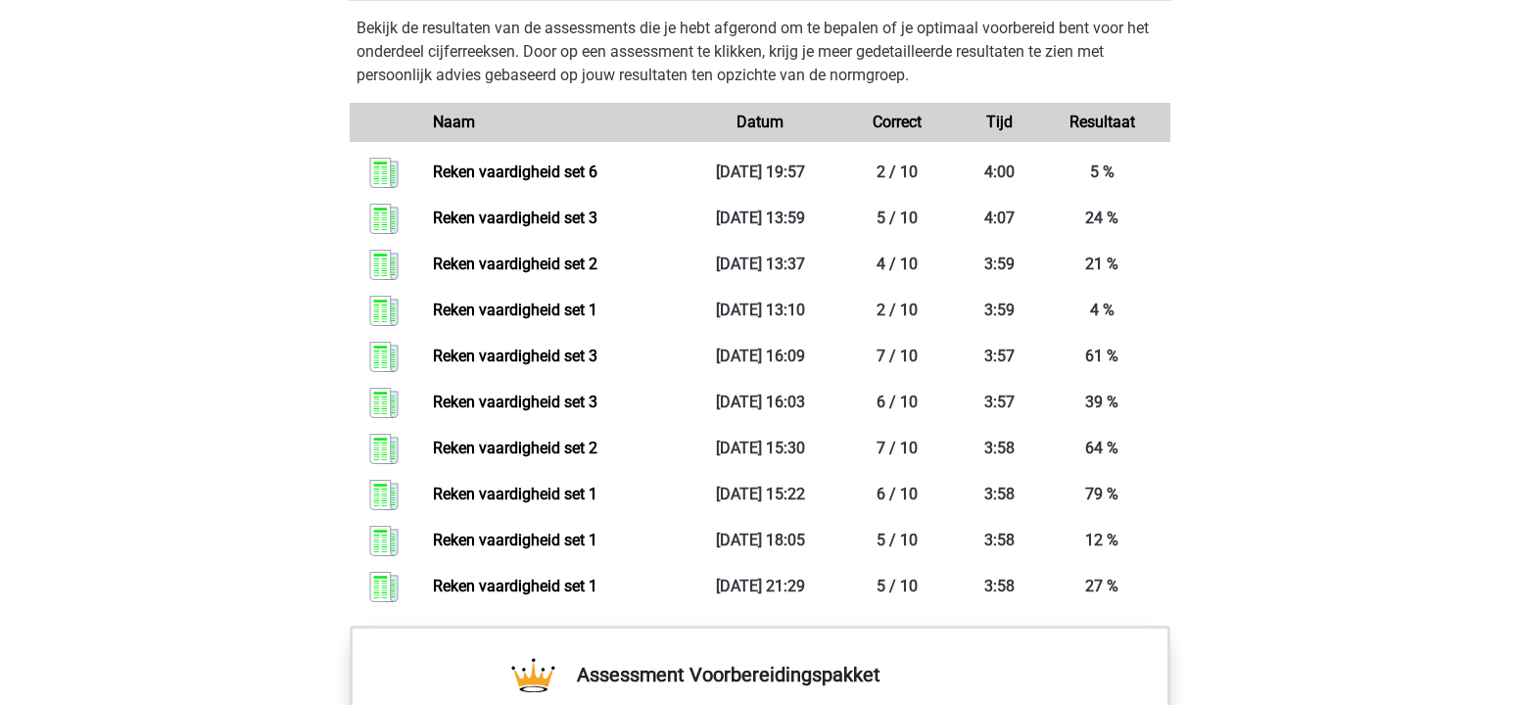
scroll to position [1436, 0]
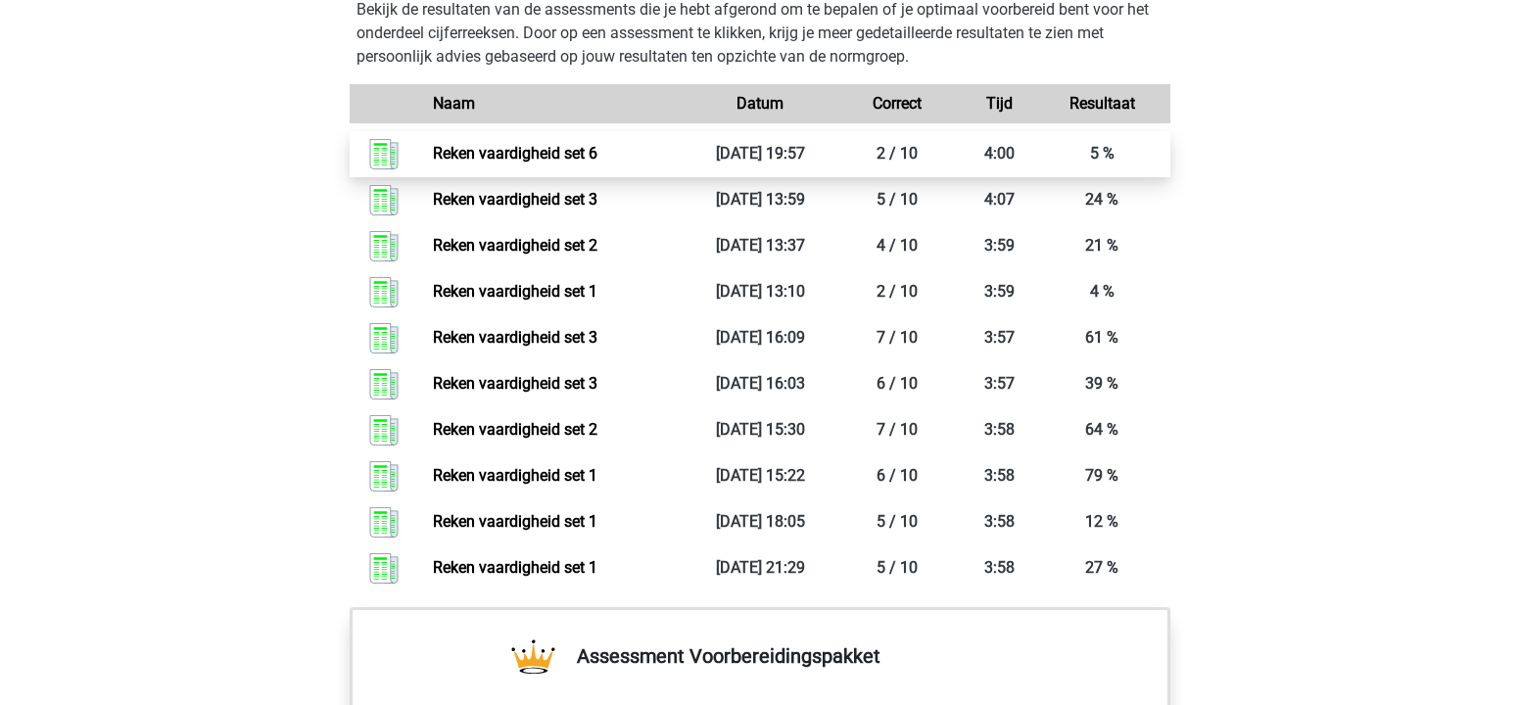
click at [558, 163] on link "Reken vaardigheid set 6" at bounding box center [515, 153] width 165 height 19
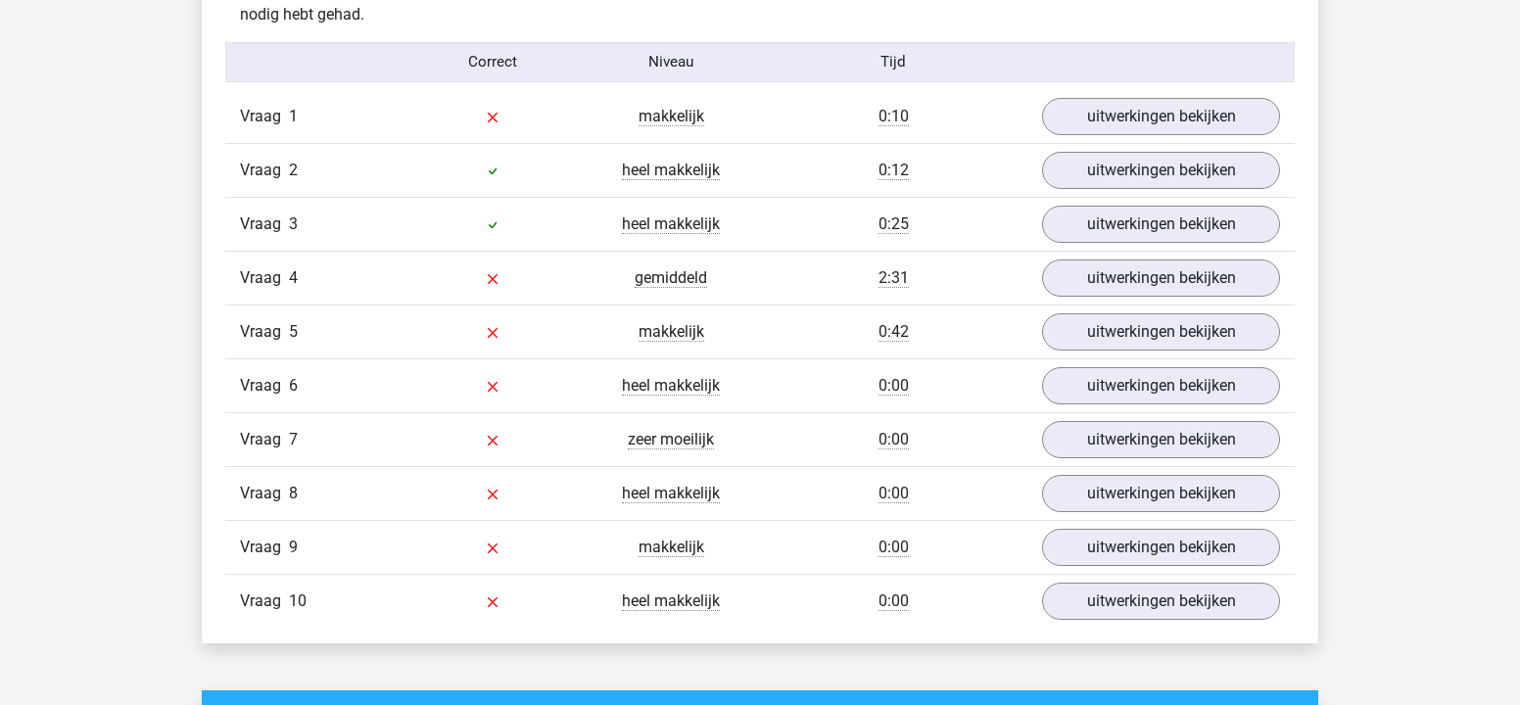
scroll to position [1612, 0]
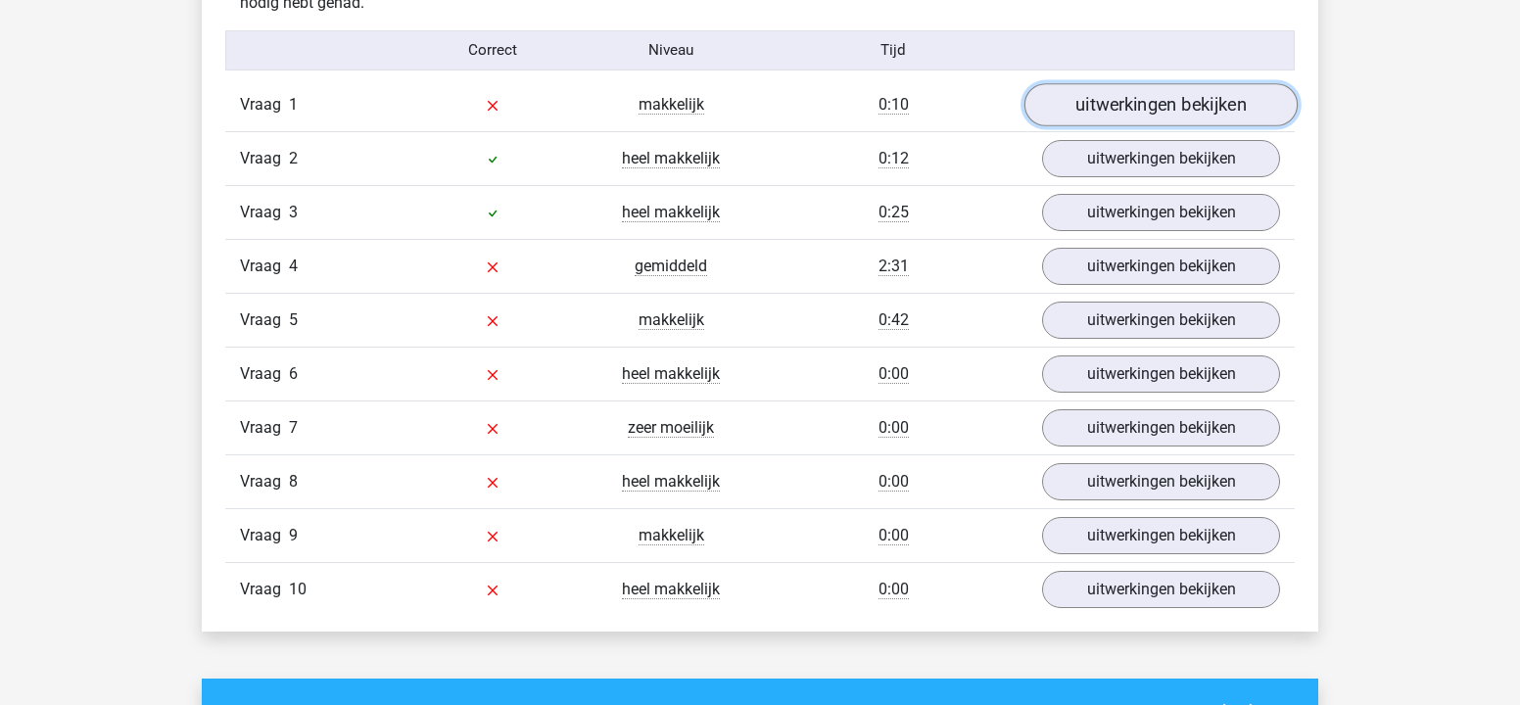
click at [1076, 102] on link "uitwerkingen bekijken" at bounding box center [1160, 104] width 273 height 43
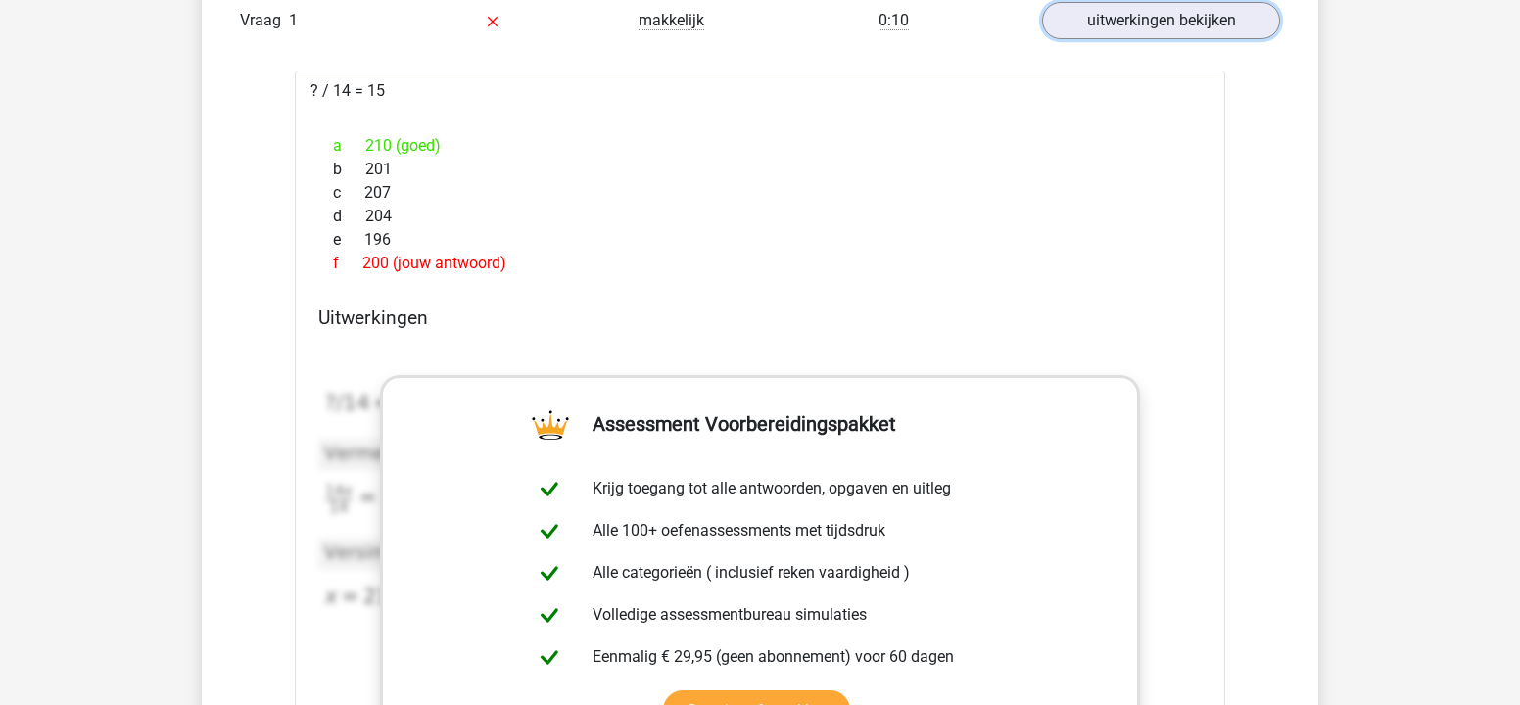
scroll to position [1688, 0]
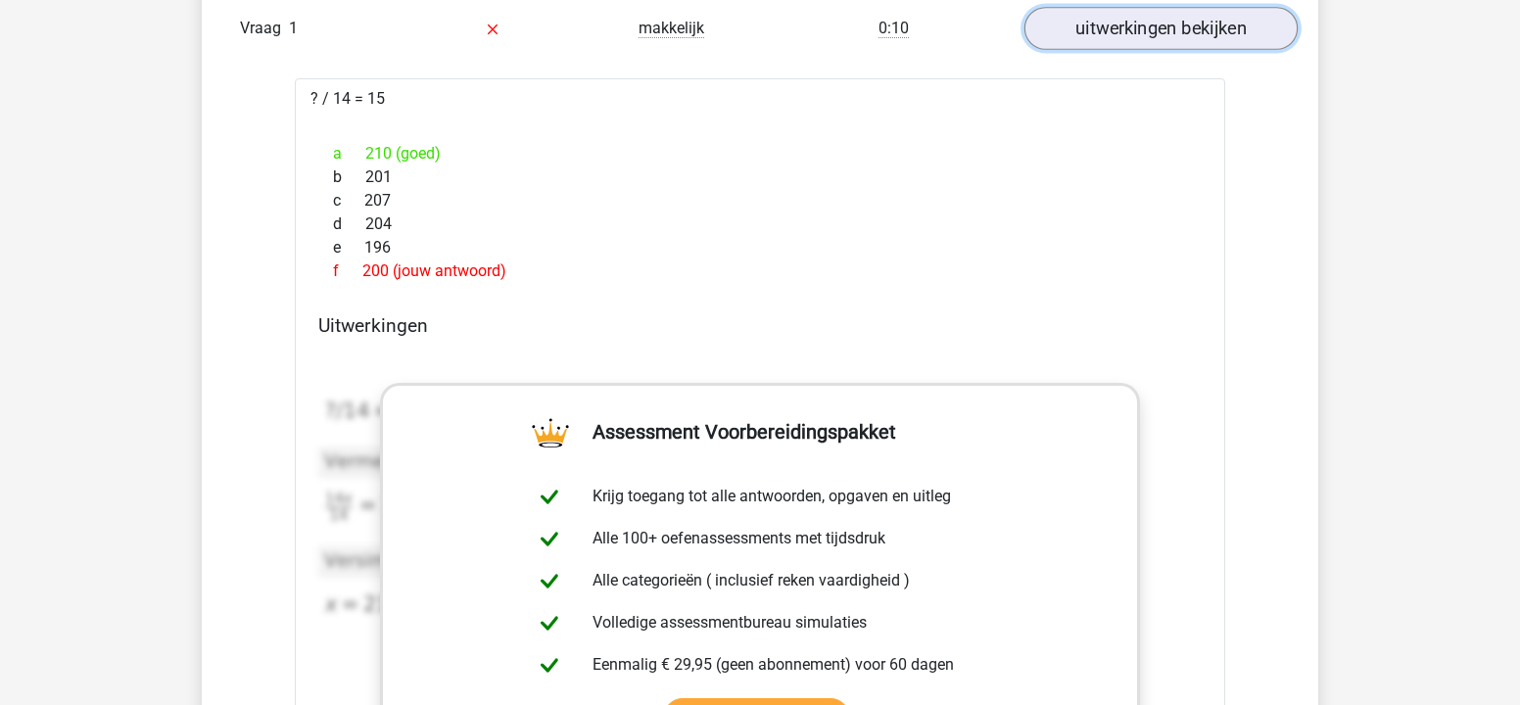
click at [1085, 36] on link "uitwerkingen bekijken" at bounding box center [1160, 28] width 273 height 43
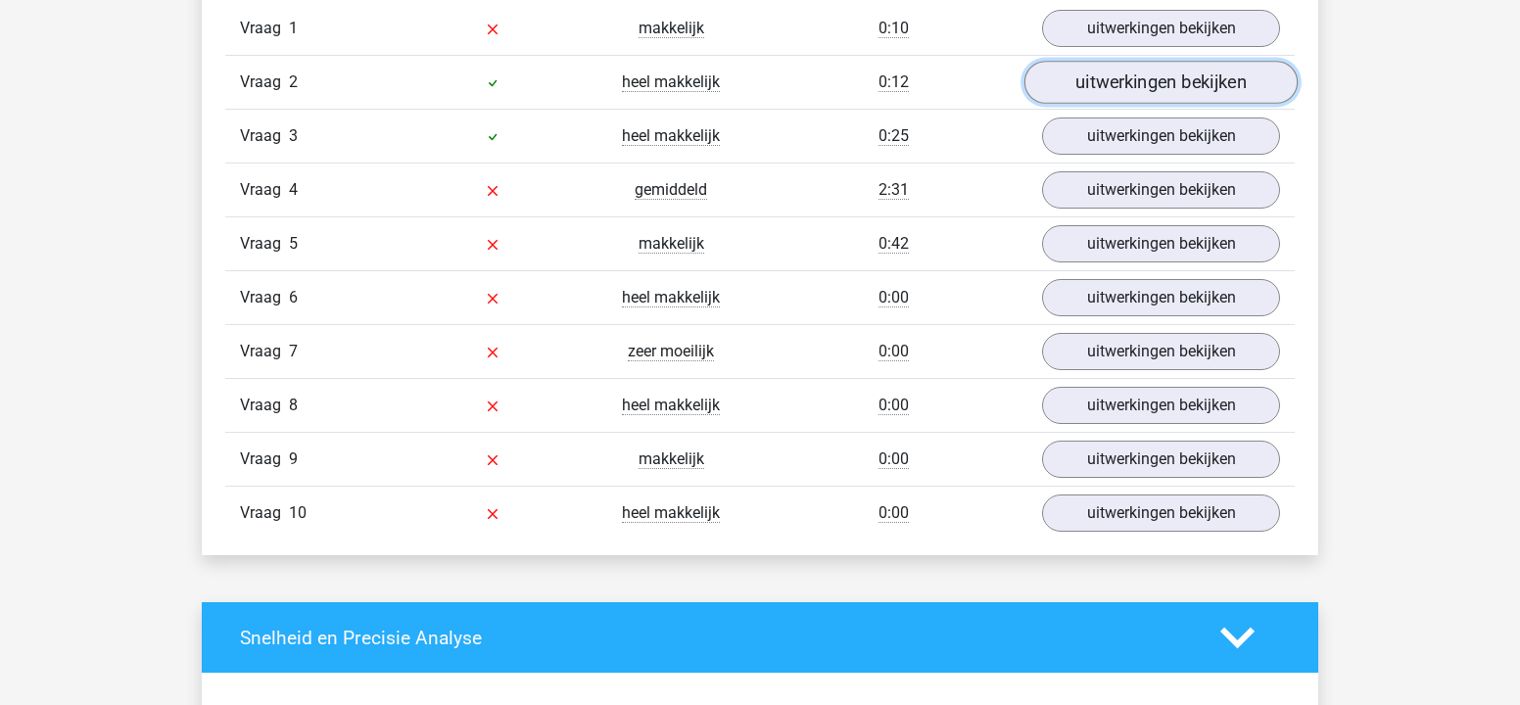
click at [1094, 75] on link "uitwerkingen bekijken" at bounding box center [1160, 82] width 273 height 43
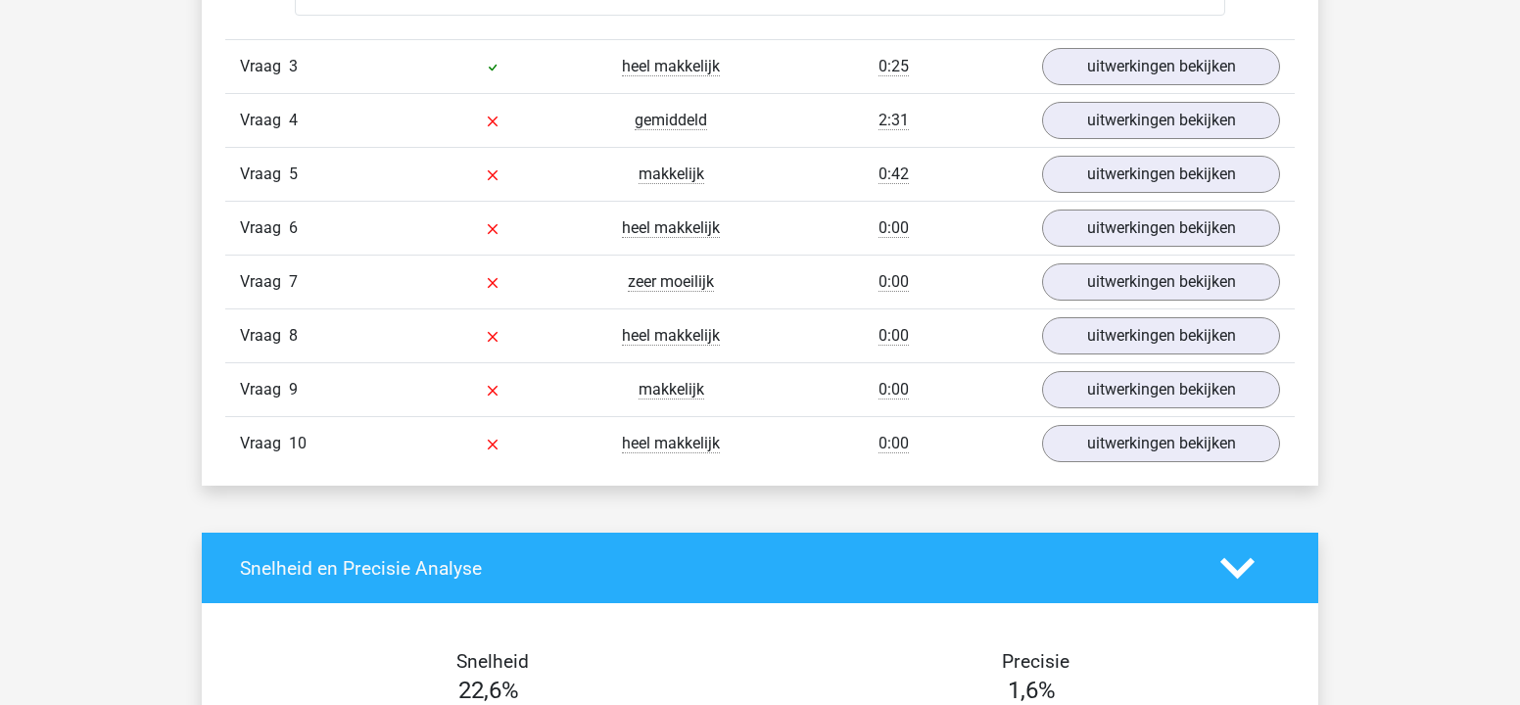
scroll to position [2766, 0]
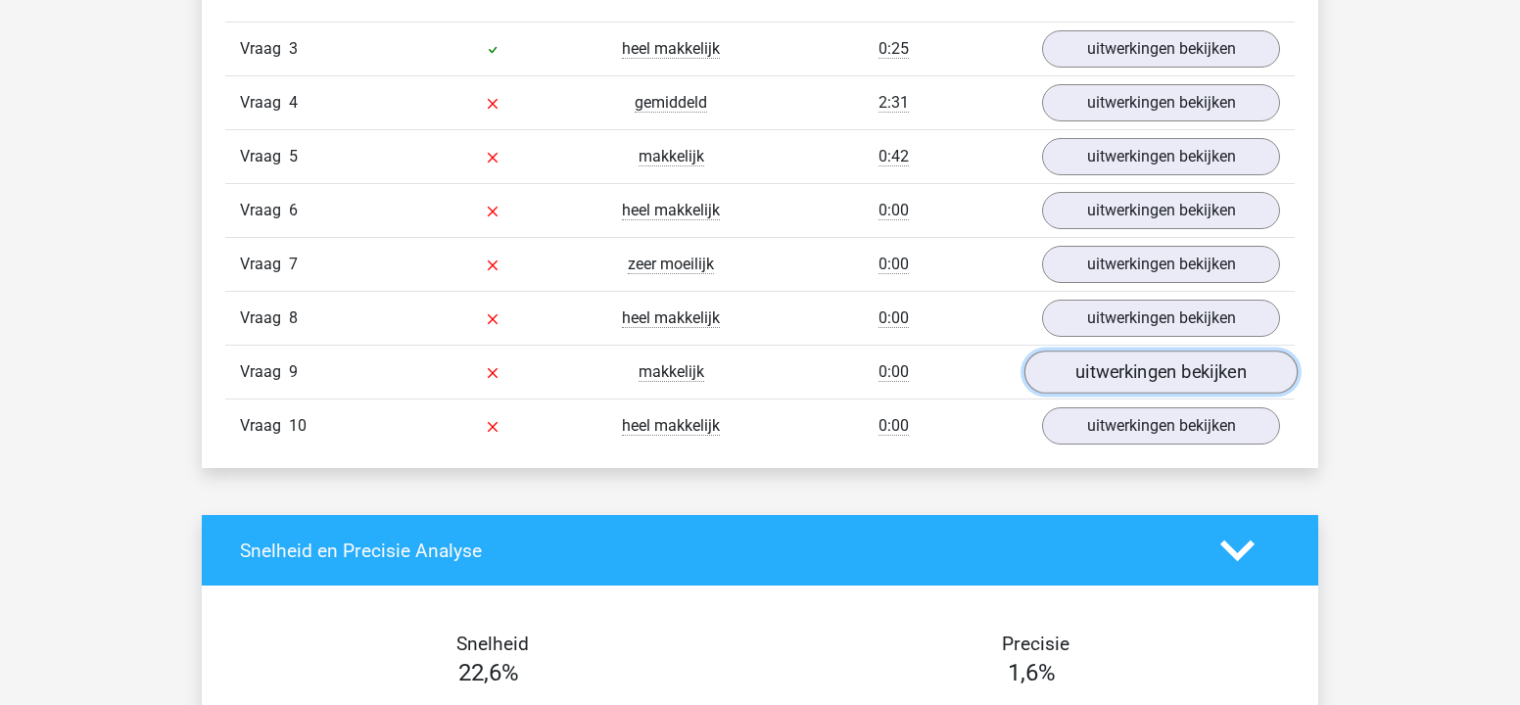
click at [1110, 367] on link "uitwerkingen bekijken" at bounding box center [1160, 372] width 273 height 43
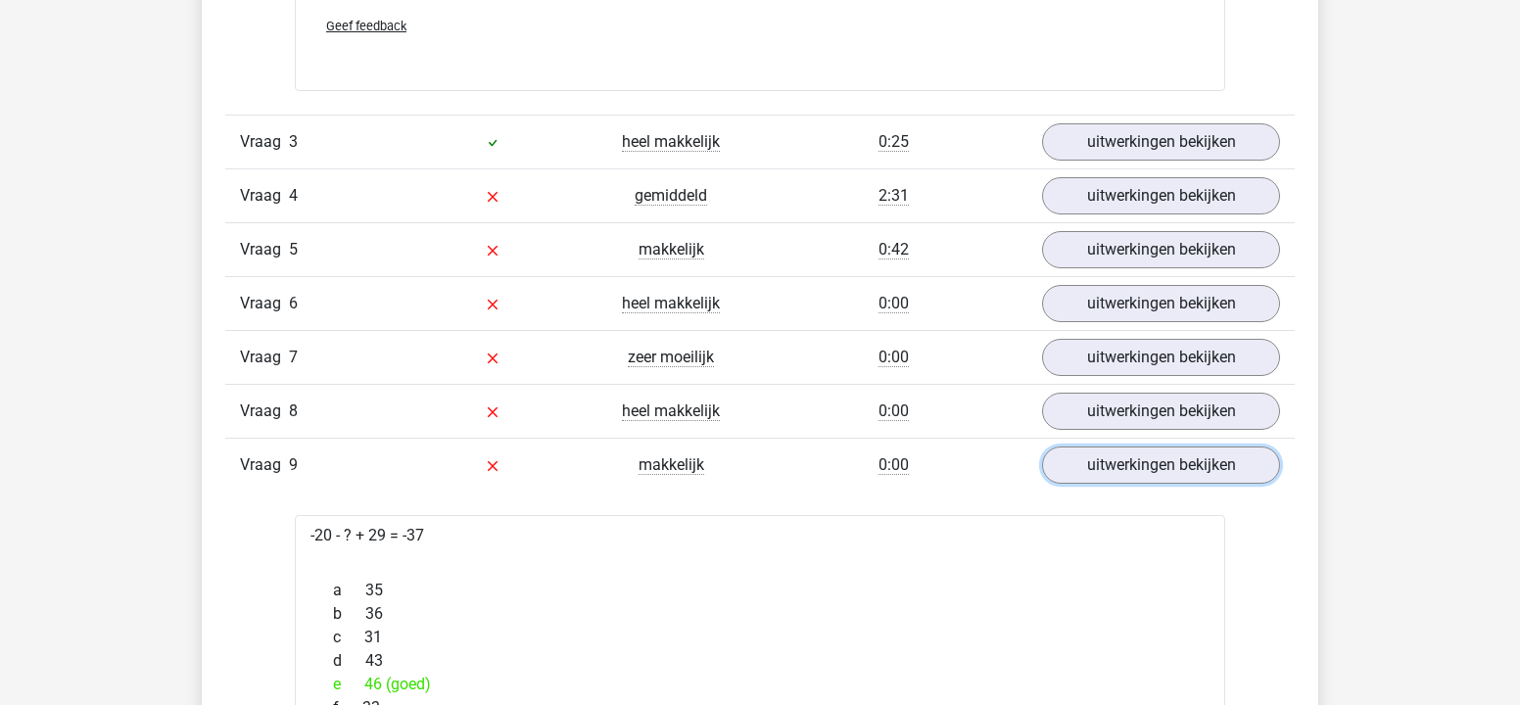
scroll to position [2741, 0]
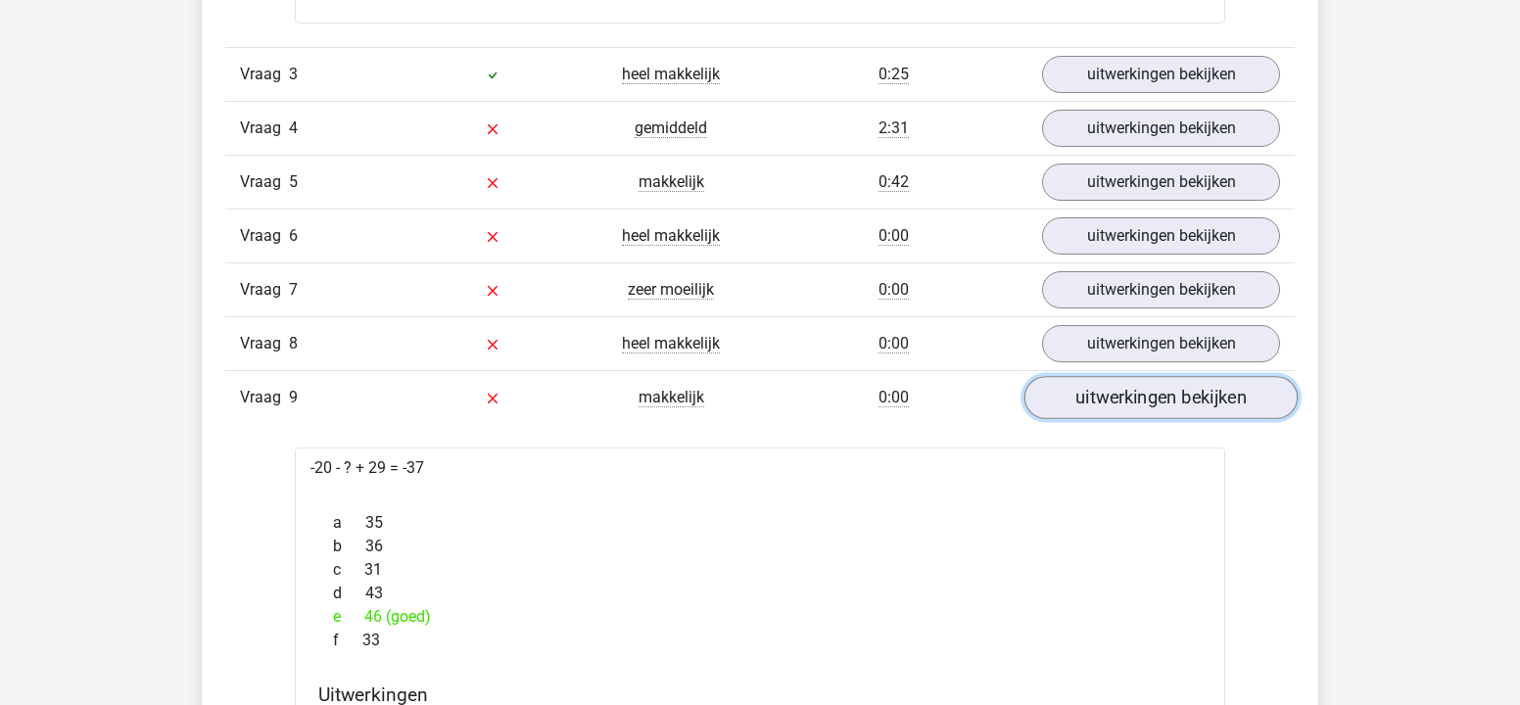
click at [1134, 398] on link "uitwerkingen bekijken" at bounding box center [1160, 397] width 273 height 43
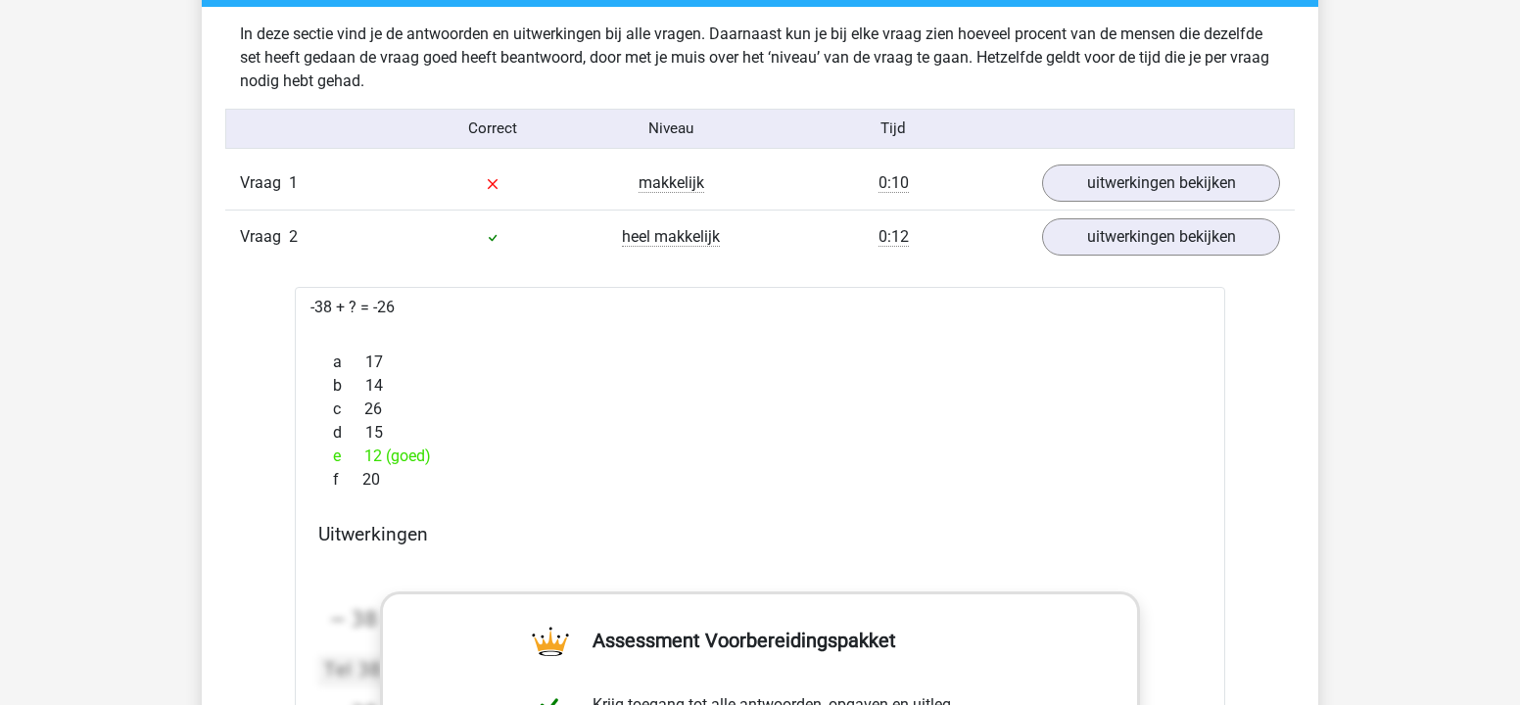
scroll to position [1522, 0]
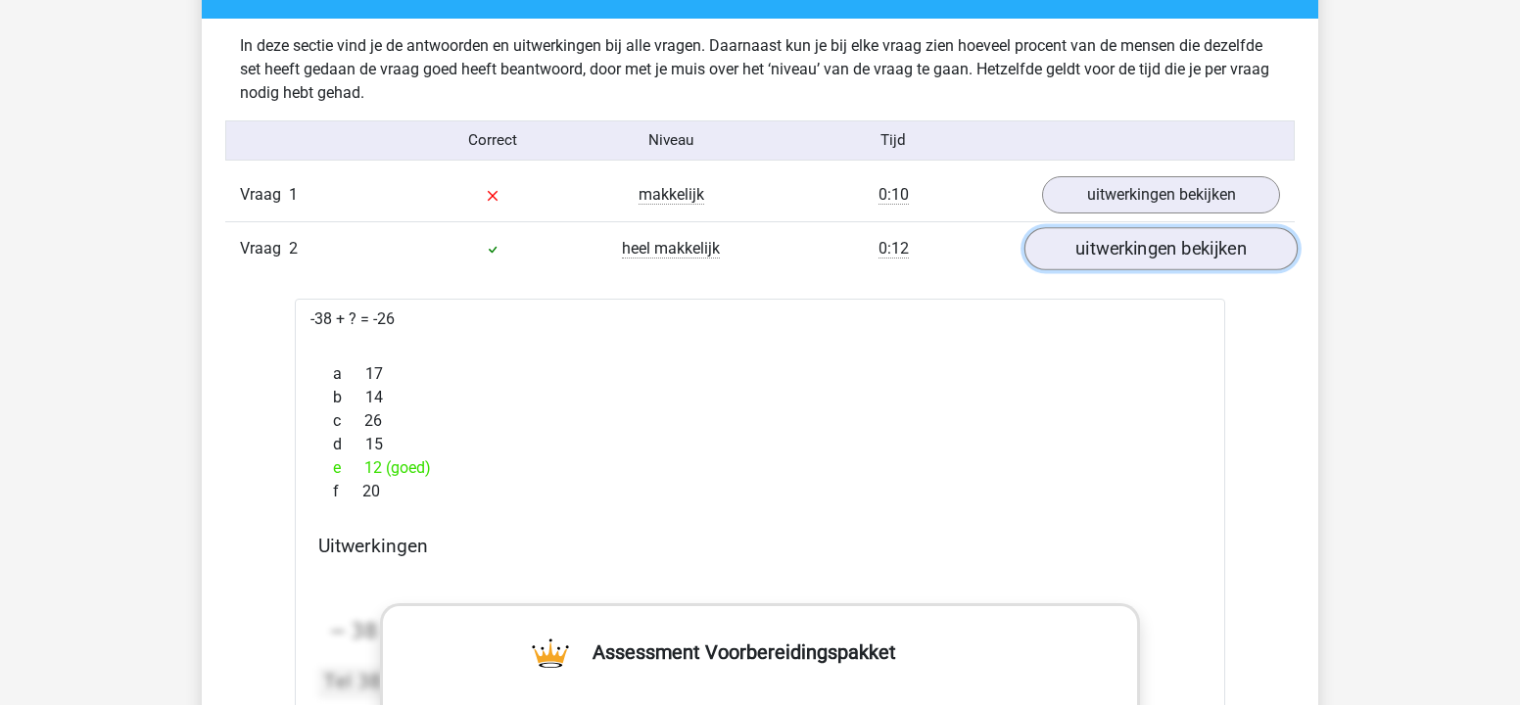
click at [1147, 245] on link "uitwerkingen bekijken" at bounding box center [1160, 248] width 273 height 43
